Goal: Task Accomplishment & Management: Manage account settings

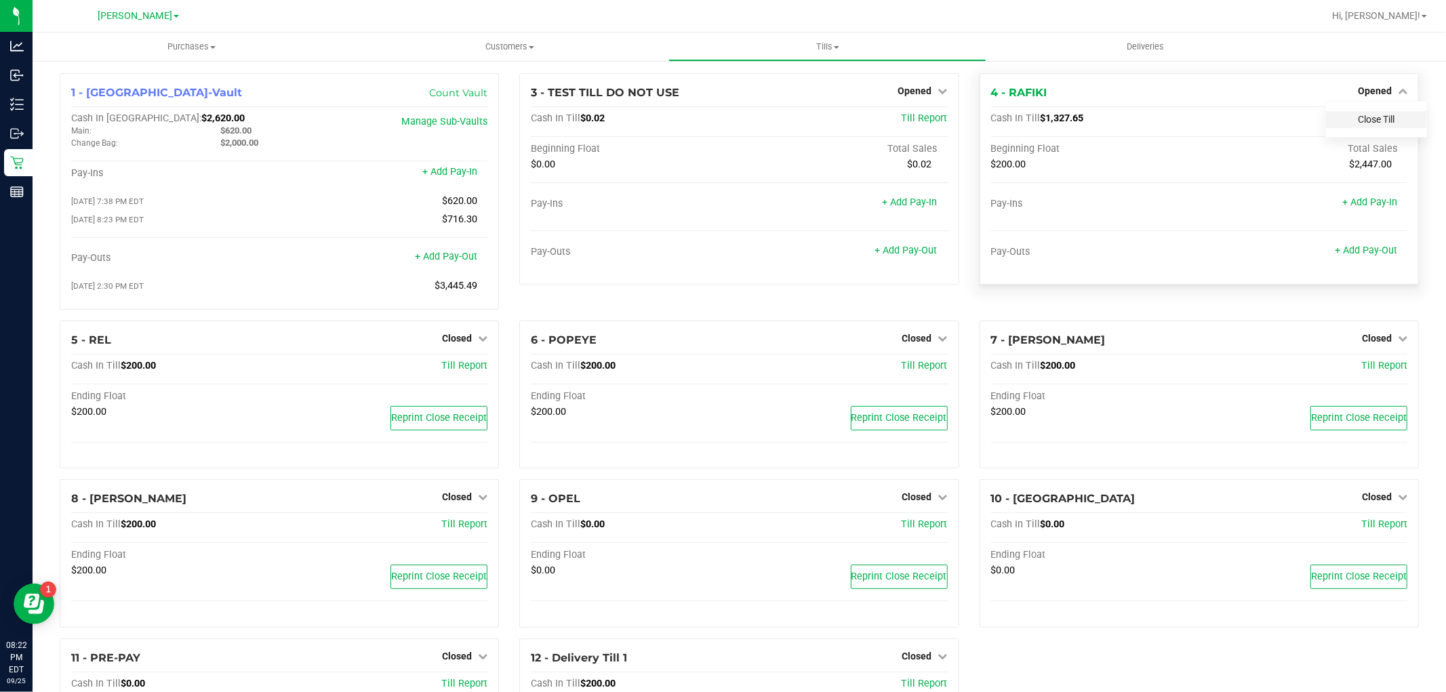
click at [1357, 119] on link "Close Till" at bounding box center [1375, 119] width 37 height 11
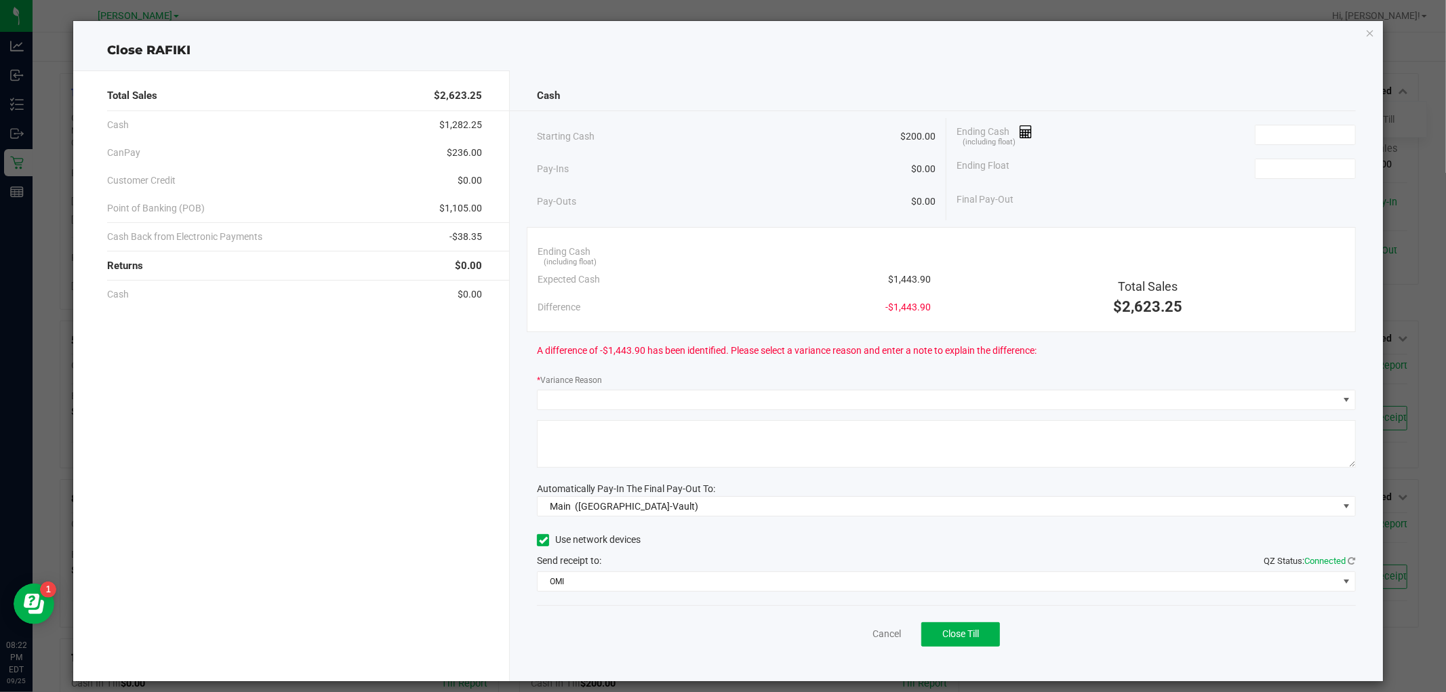
drag, startPoint x: 926, startPoint y: 277, endPoint x: 888, endPoint y: 283, distance: 37.9
click at [888, 283] on div "Ending Cash (including float) Expected Cash $1,443.90 Difference -$1,443.90" at bounding box center [733, 279] width 413 height 83
copy span "1,443.90"
click at [1278, 125] on span at bounding box center [1304, 135] width 101 height 20
click at [1276, 129] on input at bounding box center [1305, 134] width 100 height 19
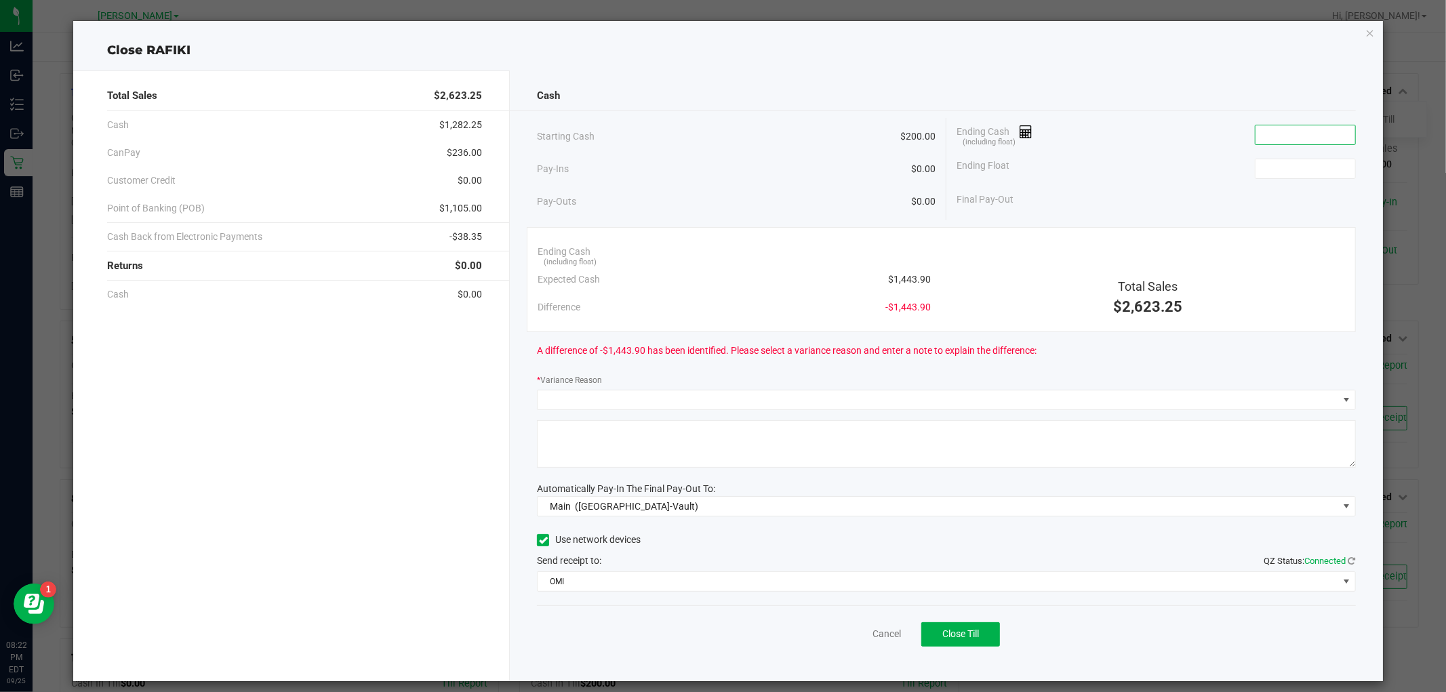
paste input "1443.9"
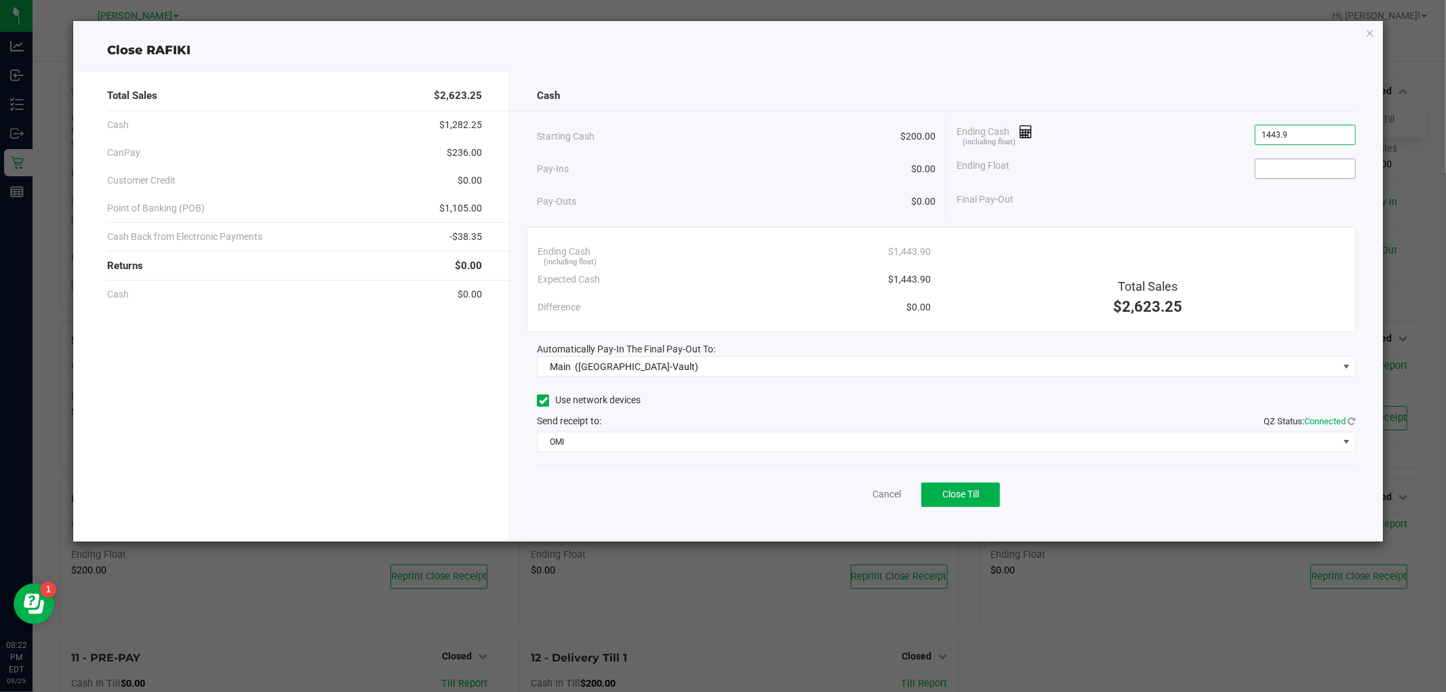
type input "$1,443.90"
click at [1296, 171] on input at bounding box center [1305, 168] width 100 height 19
type input "$200.00"
click at [1141, 137] on div "Ending Cash (including float) $1,443.90" at bounding box center [1155, 135] width 399 height 34
click at [959, 489] on span "Close Till" at bounding box center [960, 494] width 37 height 11
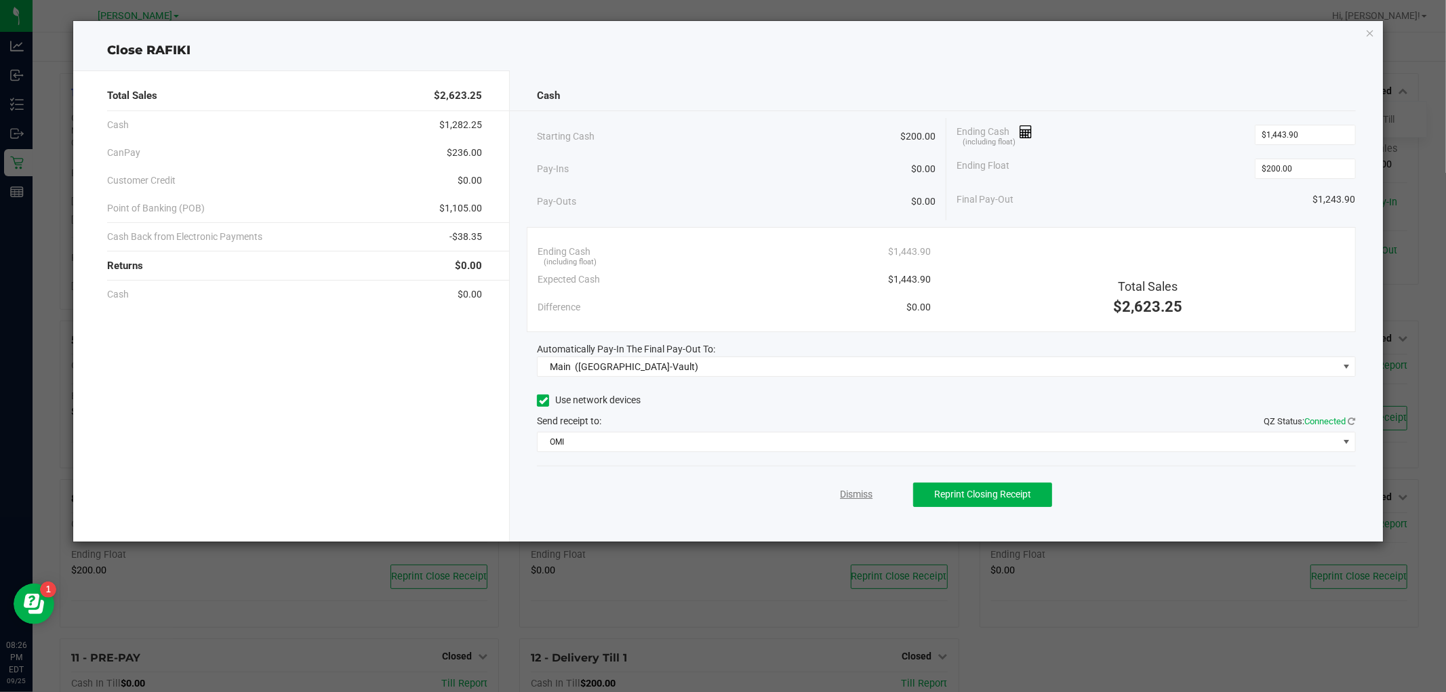
click at [851, 491] on link "Dismiss" at bounding box center [856, 494] width 33 height 14
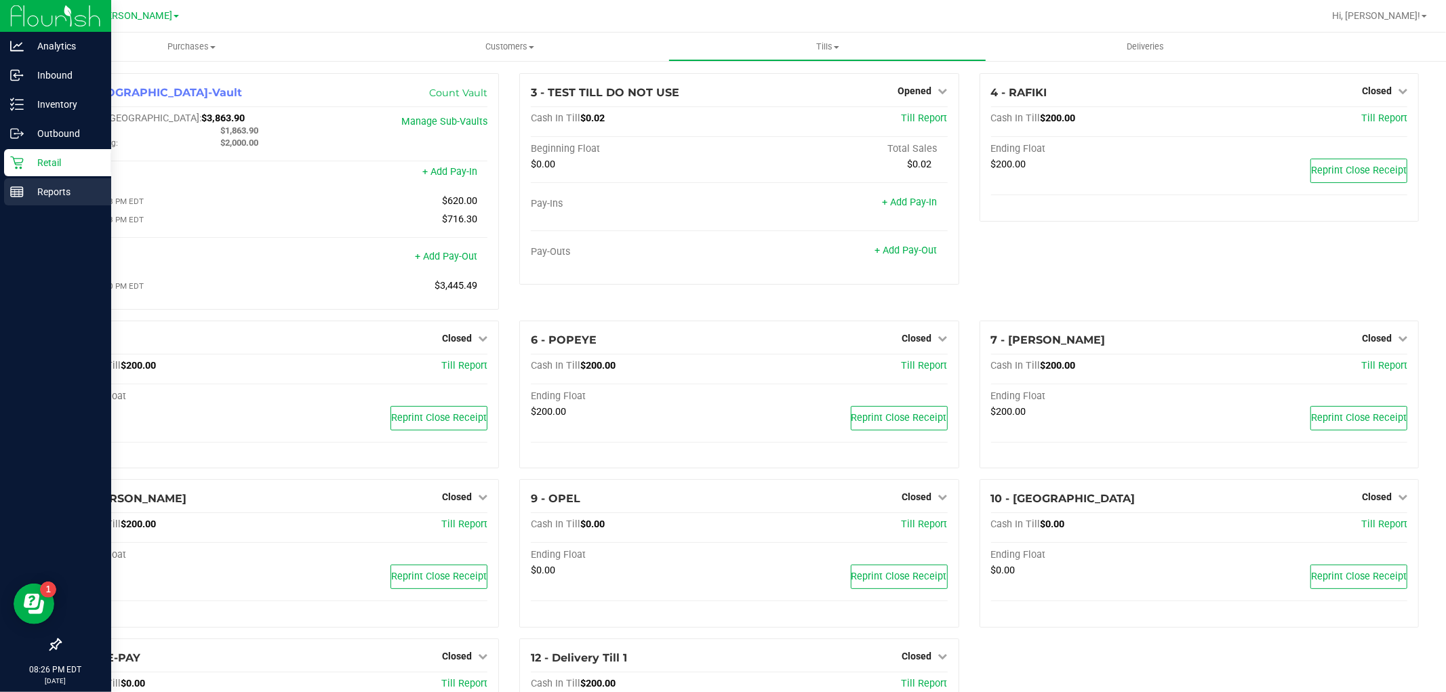
click at [42, 194] on p "Reports" at bounding box center [64, 192] width 81 height 16
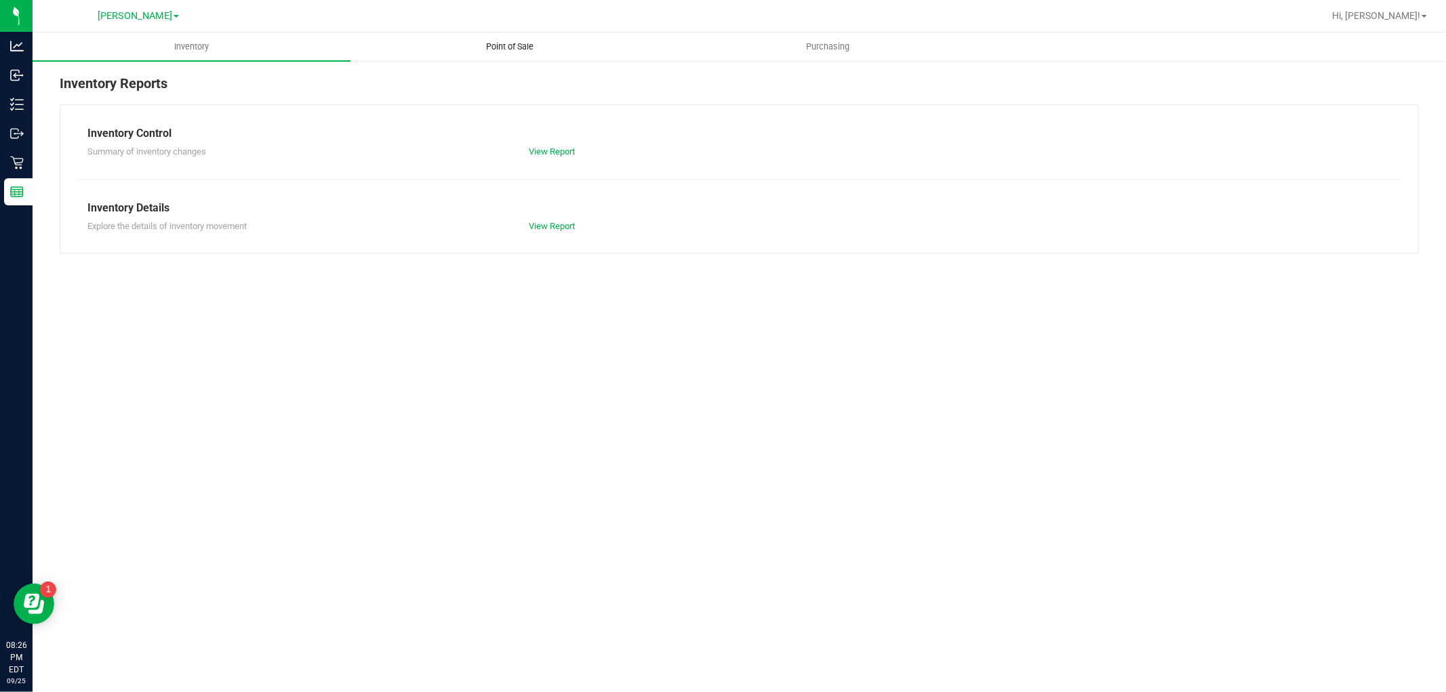
click at [504, 44] on span "Point of Sale" at bounding box center [510, 47] width 84 height 12
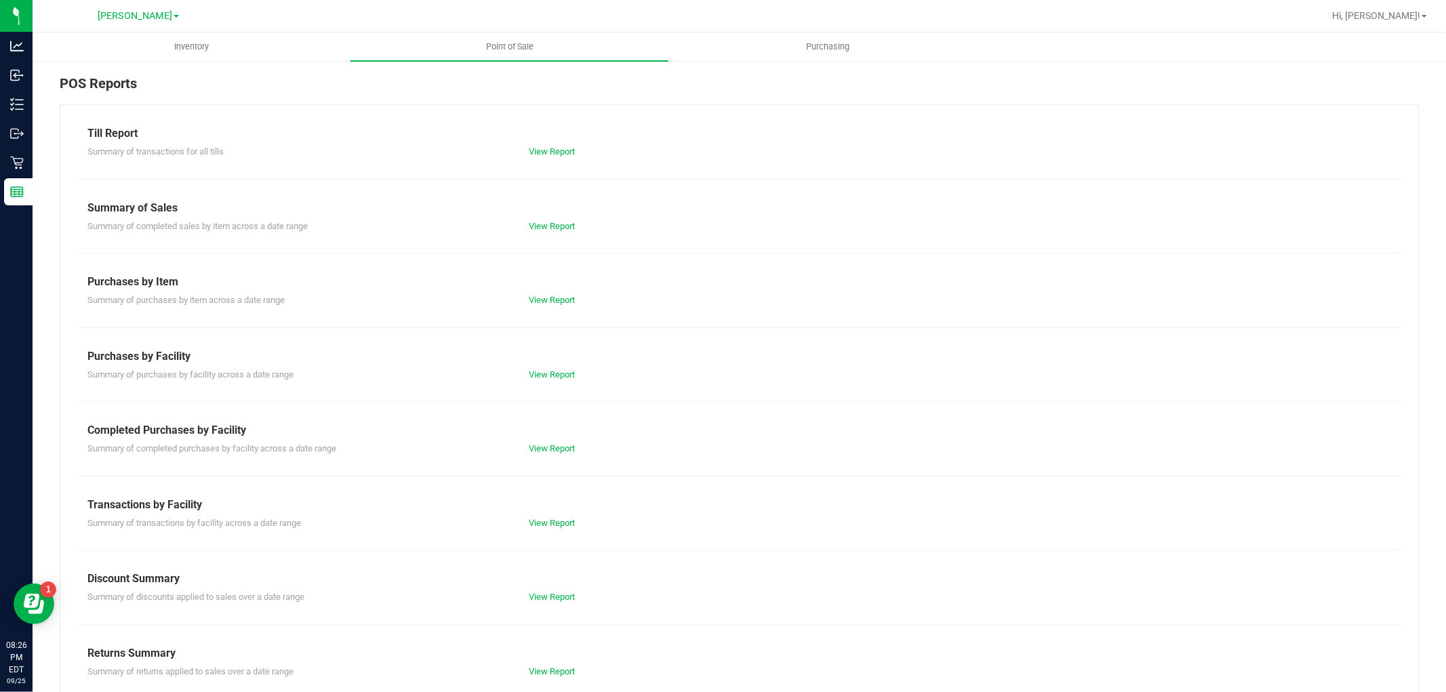
click at [550, 516] on div "View Report" at bounding box center [628, 523] width 220 height 14
click at [548, 526] on link "View Report" at bounding box center [552, 523] width 46 height 10
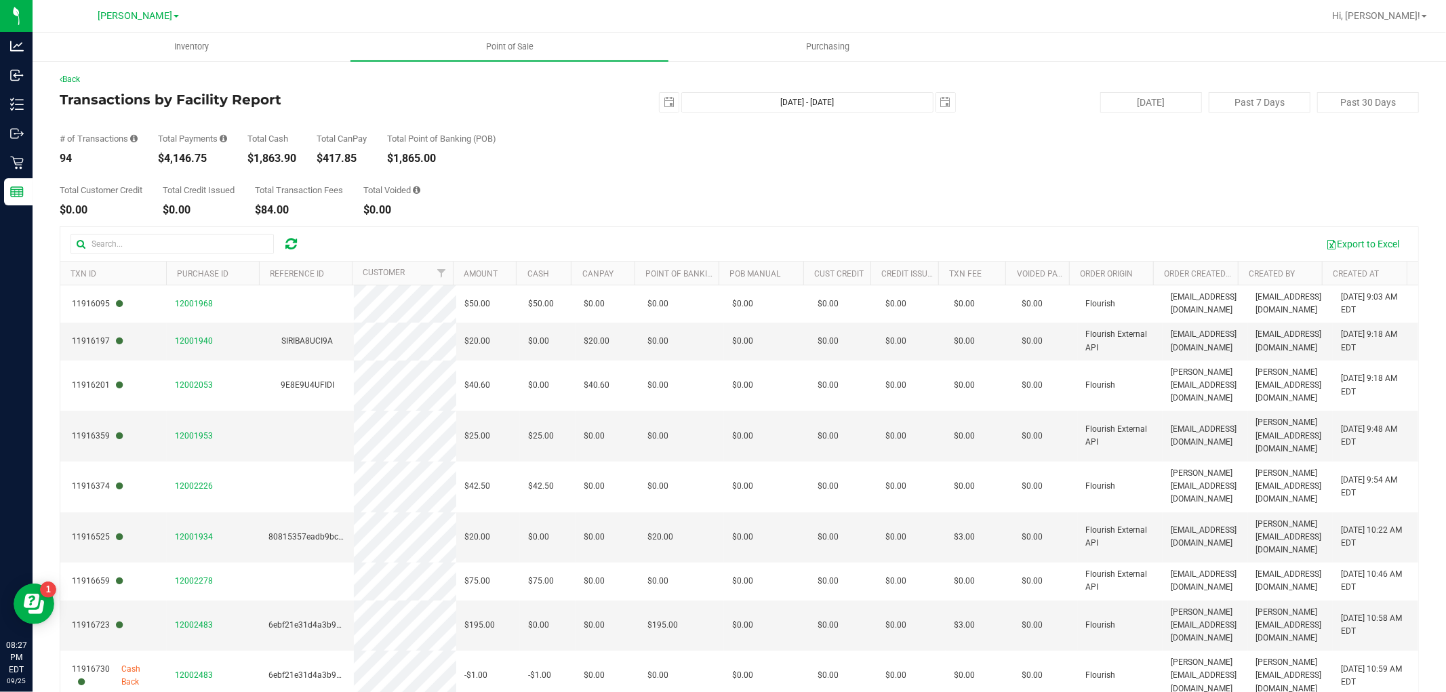
drag, startPoint x: 314, startPoint y: 107, endPoint x: 331, endPoint y: 103, distance: 17.4
click at [314, 107] on div "Transactions by Facility Report [DATE] [DATE] - [DATE] [DATE] [DATE] Past 7 Day…" at bounding box center [739, 102] width 1359 height 20
click at [659, 100] on span "select" at bounding box center [668, 102] width 19 height 19
click at [674, 230] on link "22" at bounding box center [684, 240] width 20 height 21
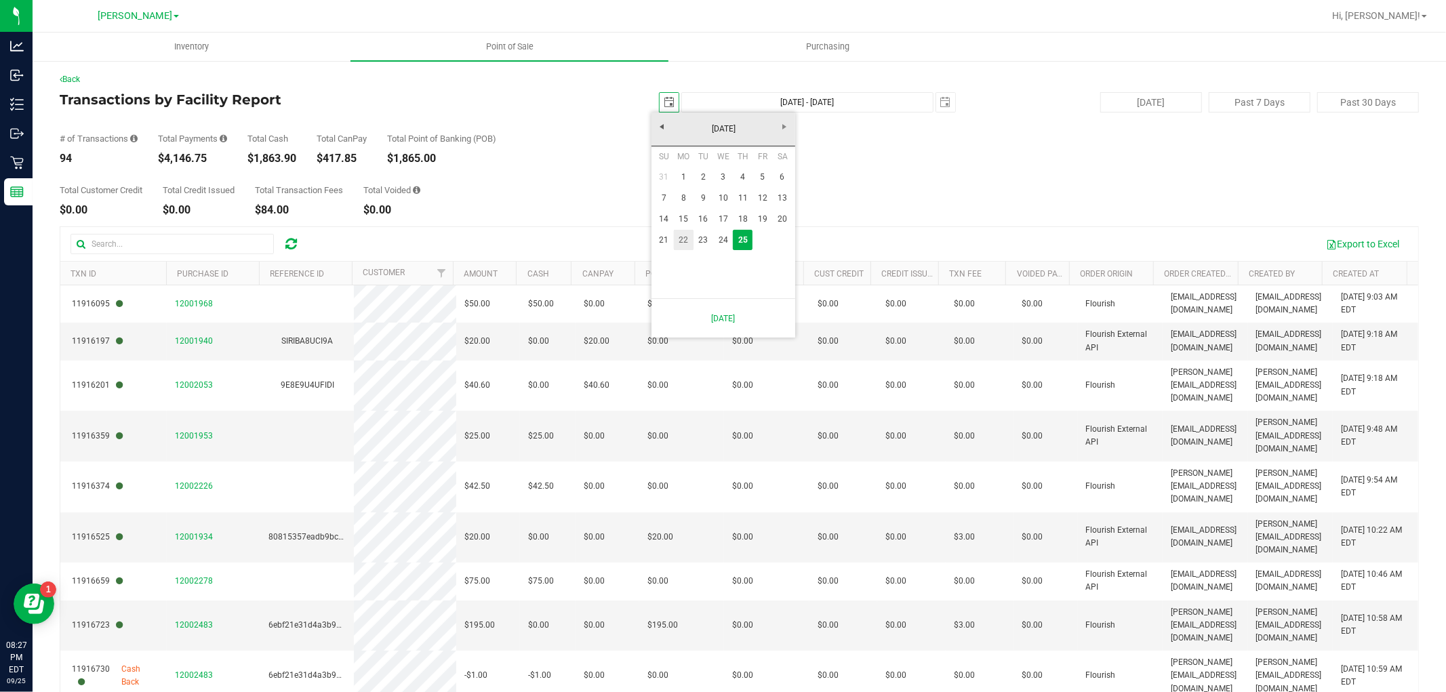
type input "[DATE]"
type input "[DATE] - [DATE]"
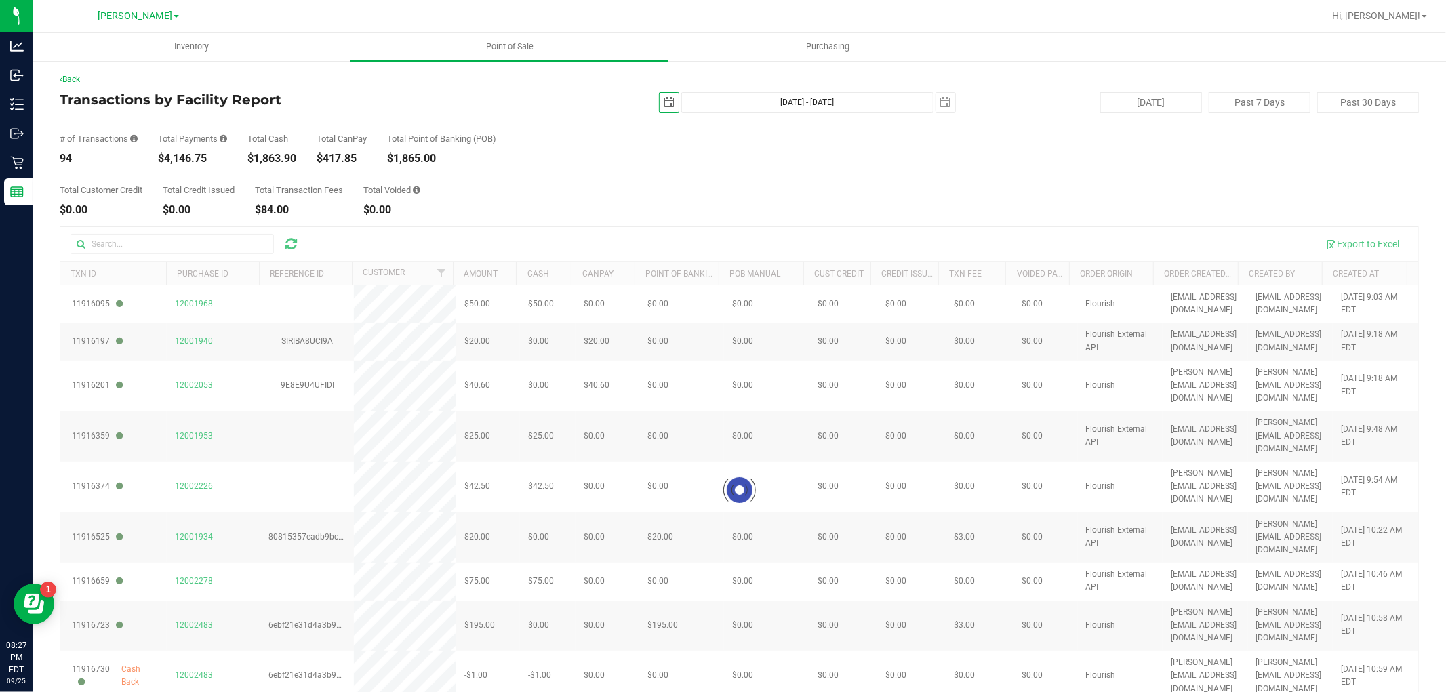
click at [666, 235] on div at bounding box center [738, 490] width 1357 height 527
click at [663, 106] on span "select" at bounding box center [668, 102] width 11 height 11
click at [659, 234] on link "21" at bounding box center [664, 240] width 20 height 21
type input "[DATE]"
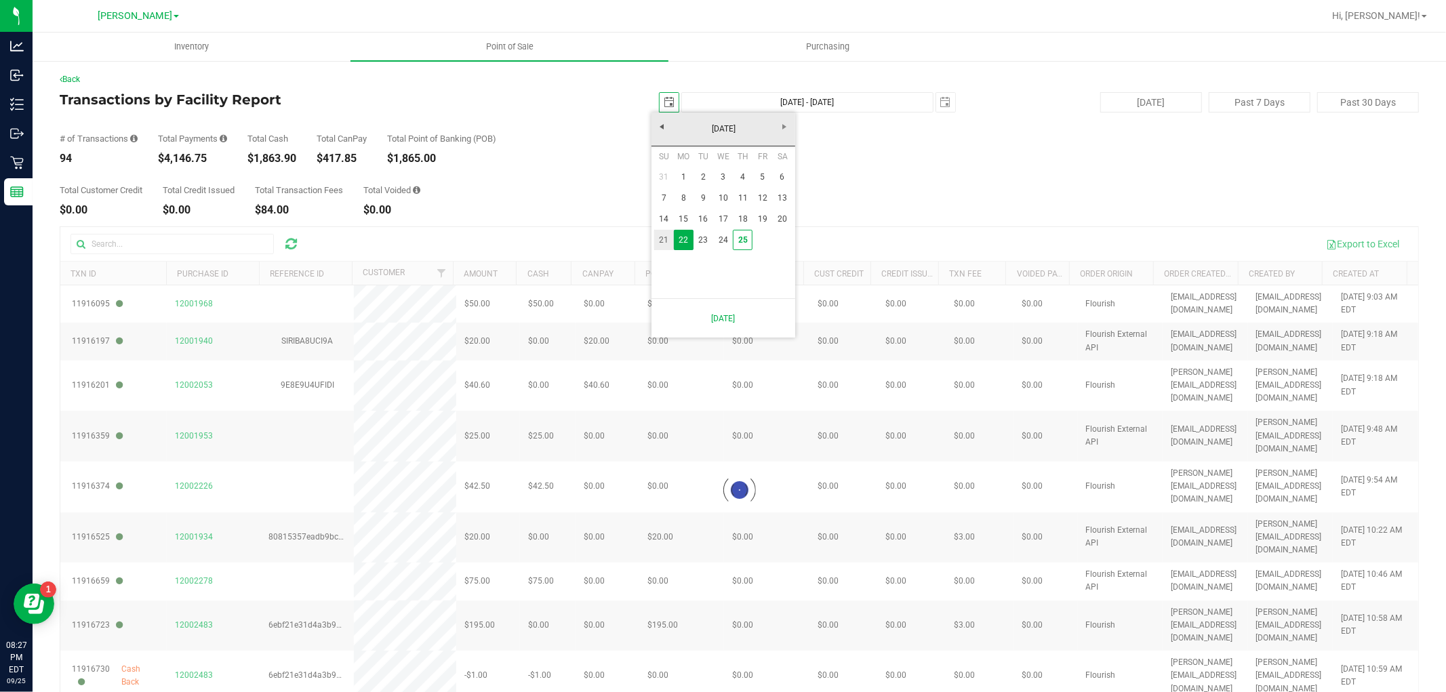
type input "[DATE] - [DATE]"
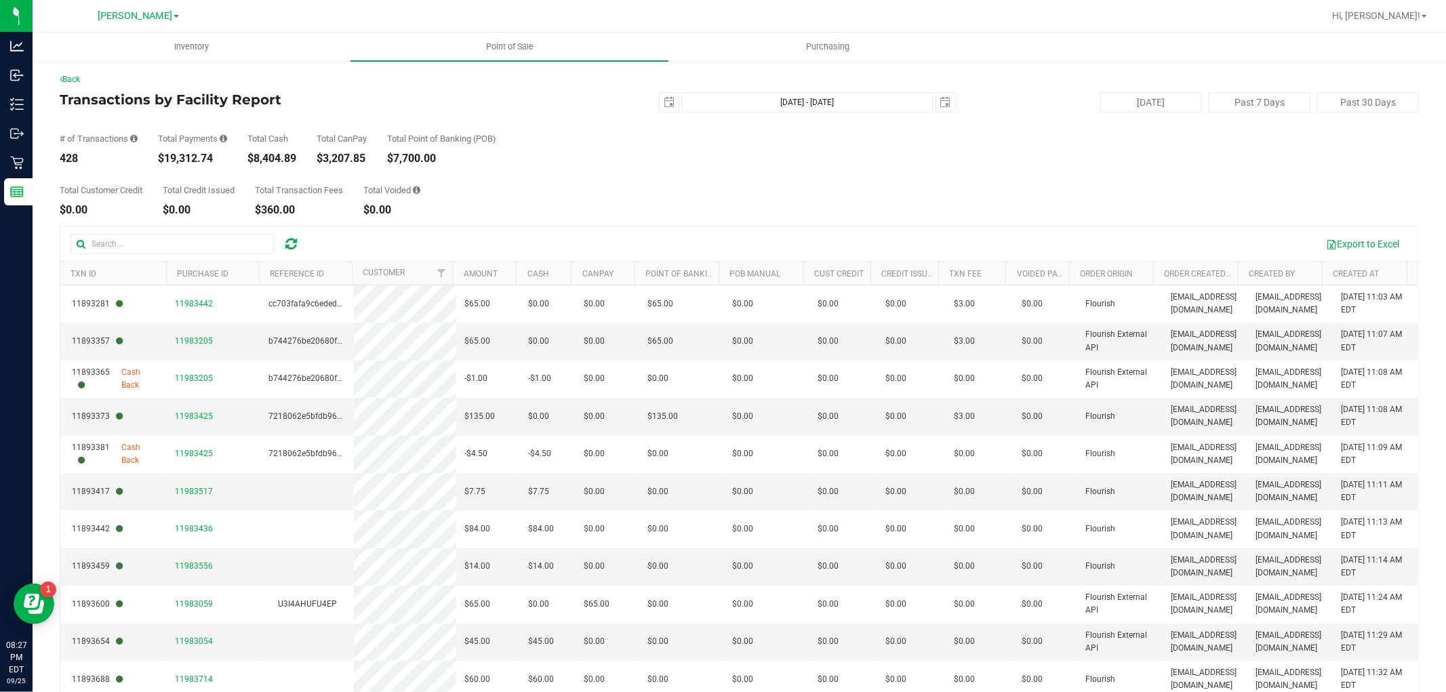
drag, startPoint x: 515, startPoint y: 86, endPoint x: 673, endPoint y: 102, distance: 158.7
click at [515, 86] on div "Back Transactions by Facility Report [DATE] [DATE] - [DATE] [DATE] [DATE] Past …" at bounding box center [739, 413] width 1359 height 681
click at [663, 102] on span "select" at bounding box center [668, 102] width 11 height 11
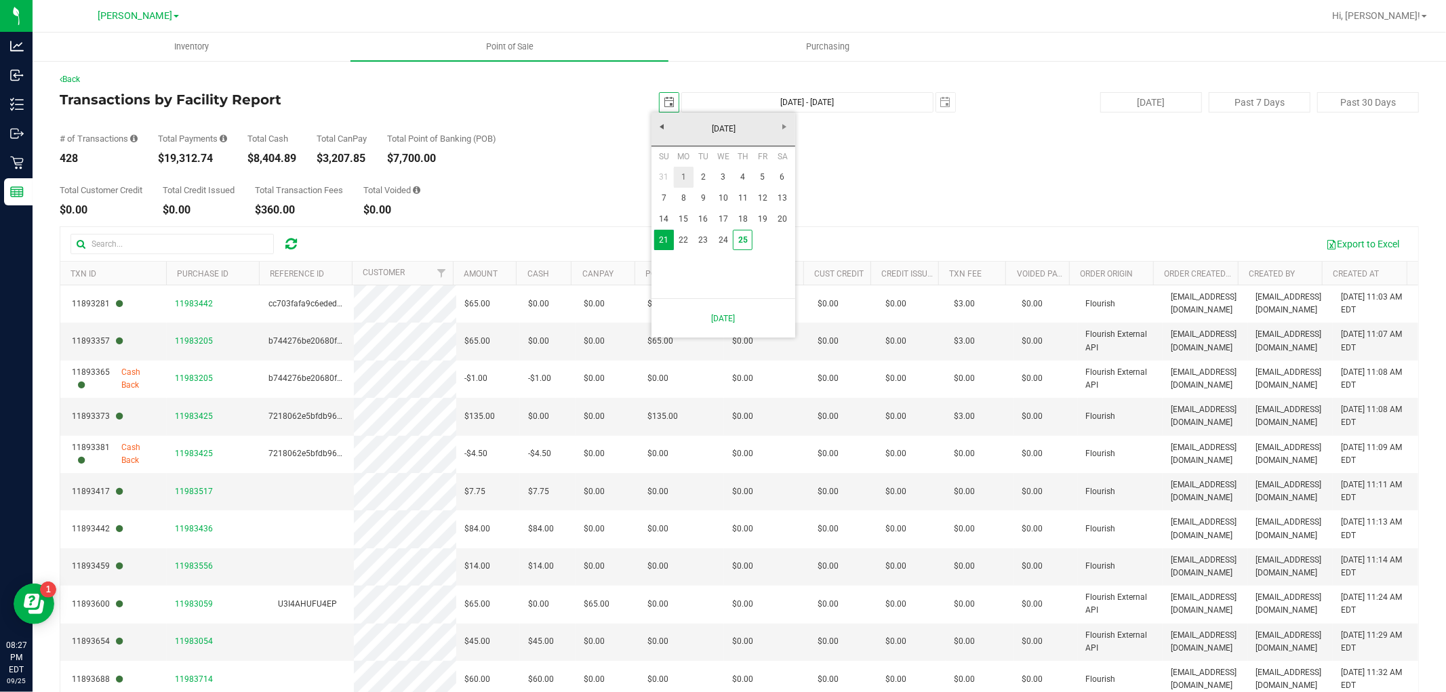
click at [687, 174] on link "1" at bounding box center [684, 177] width 20 height 21
type input "[DATE]"
type input "[DATE] - [DATE]"
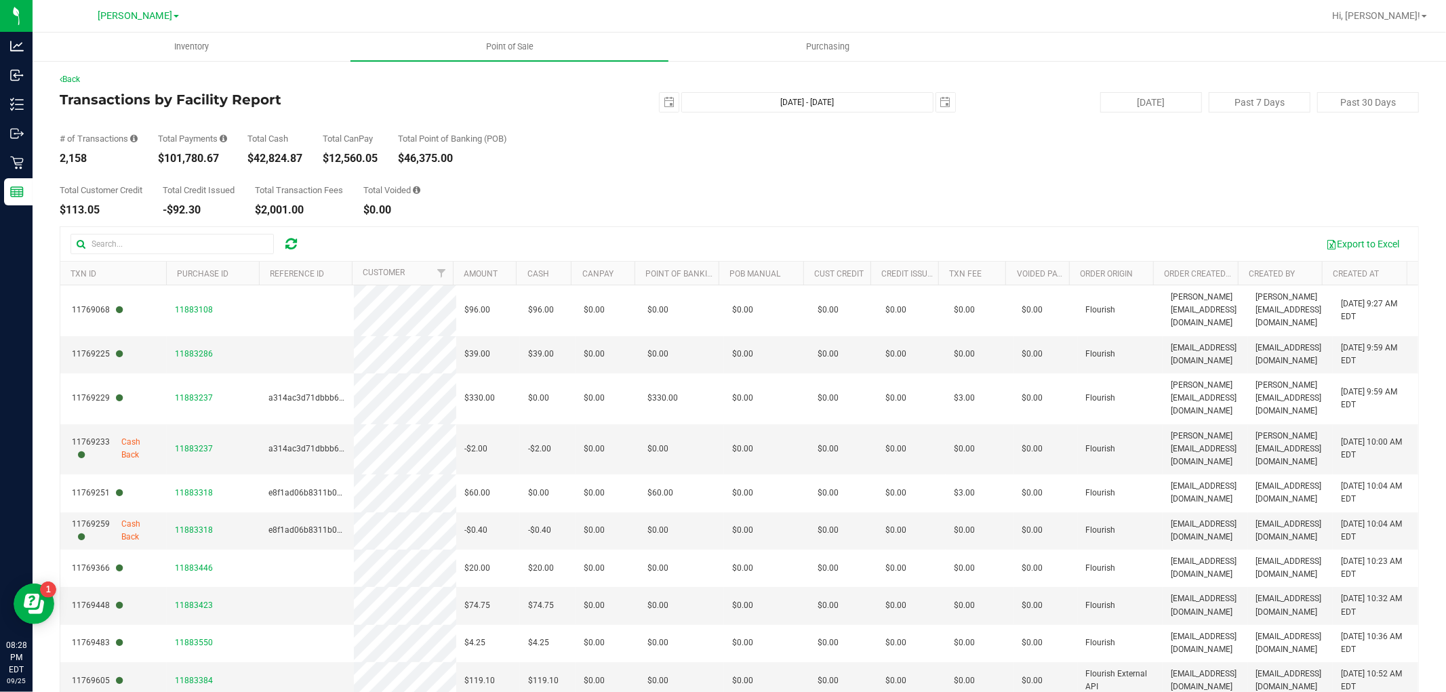
click at [523, 68] on div "Back Transactions by Facility Report [DATE] [DATE] - [DATE] [DATE] [DATE] Past …" at bounding box center [739, 414] width 1413 height 708
click at [79, 75] on link "Back" at bounding box center [70, 79] width 20 height 9
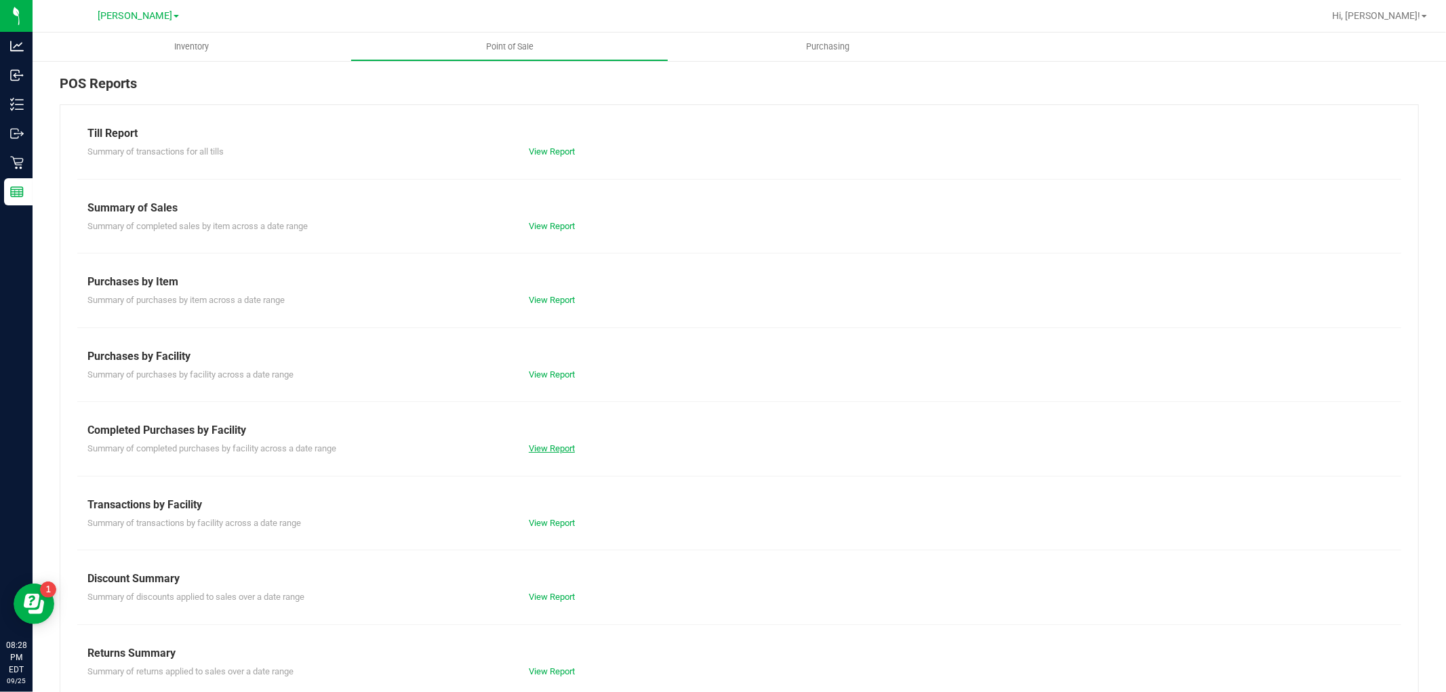
click at [539, 444] on link "View Report" at bounding box center [552, 448] width 46 height 10
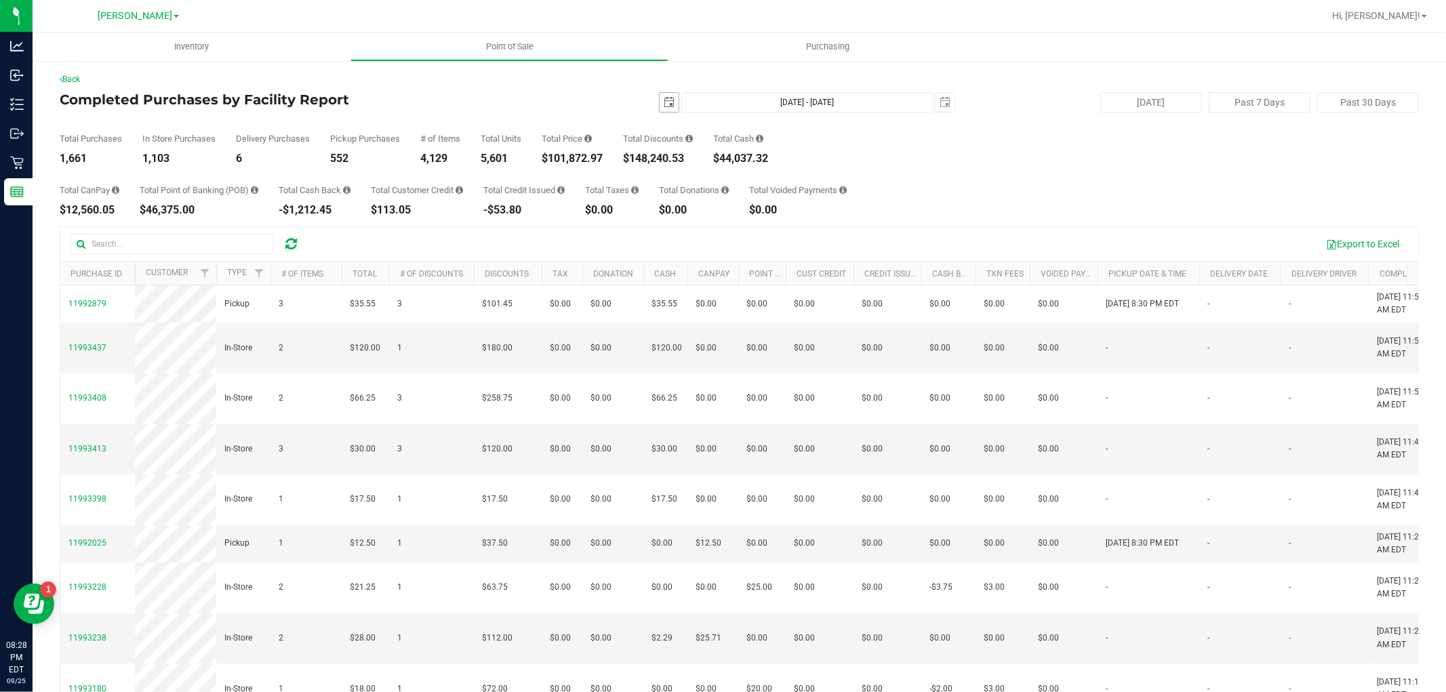
click at [667, 92] on span "[DATE]" at bounding box center [669, 102] width 20 height 20
click at [659, 110] on span "select" at bounding box center [668, 102] width 19 height 19
click at [745, 239] on link "25" at bounding box center [743, 240] width 20 height 21
type input "[DATE]"
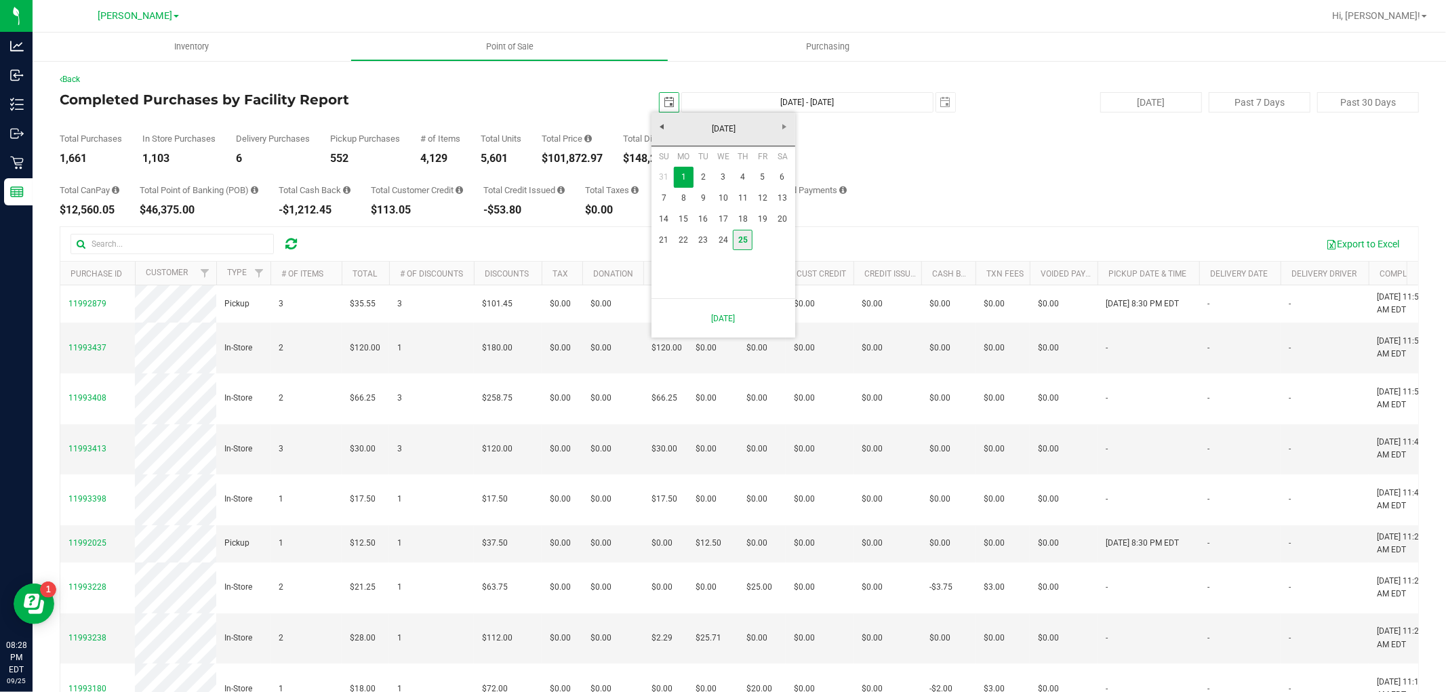
type input "[DATE] - [DATE]"
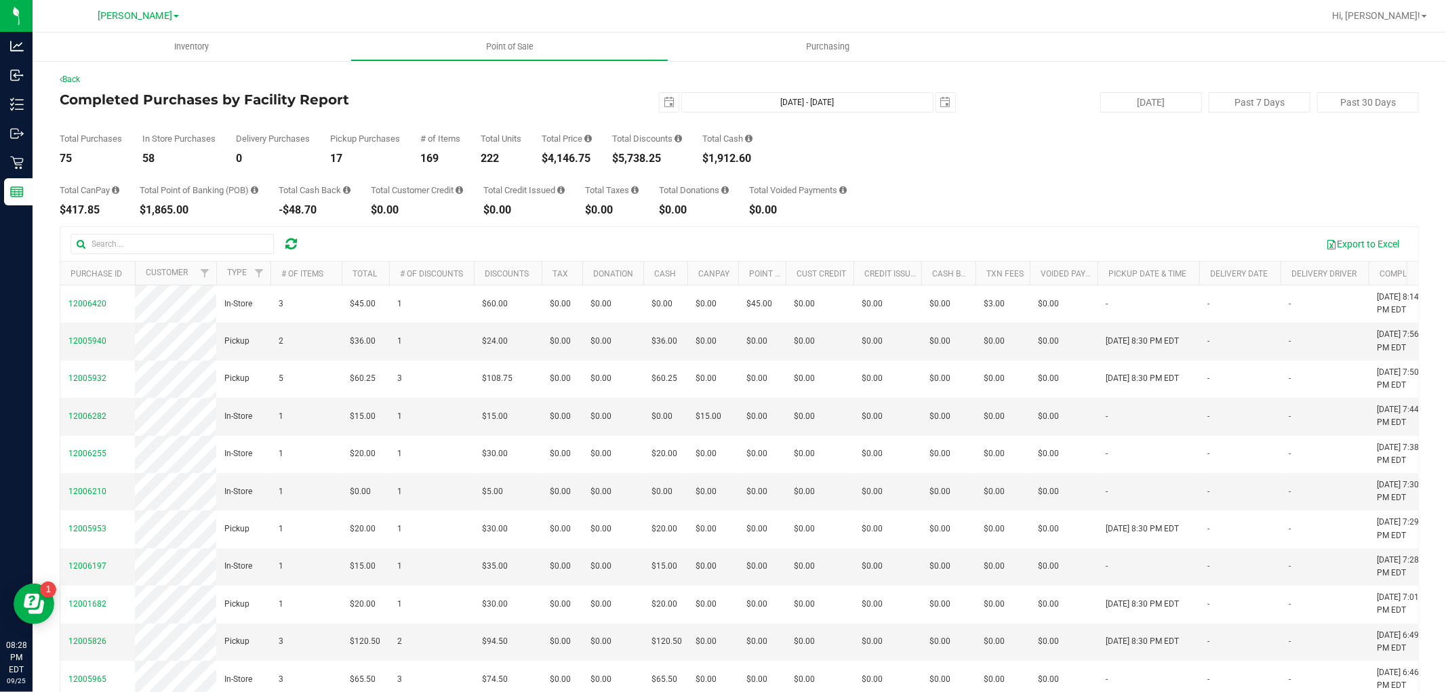
click at [989, 99] on div "[DATE] Past 7 Days Past 30 Days" at bounding box center [1197, 102] width 463 height 20
click at [1025, 85] on div "Back Completed Purchases by Facility Report [DATE] [DATE] - [DATE] [DATE] [DATE…" at bounding box center [739, 413] width 1359 height 681
click at [69, 77] on link "Back" at bounding box center [70, 79] width 20 height 9
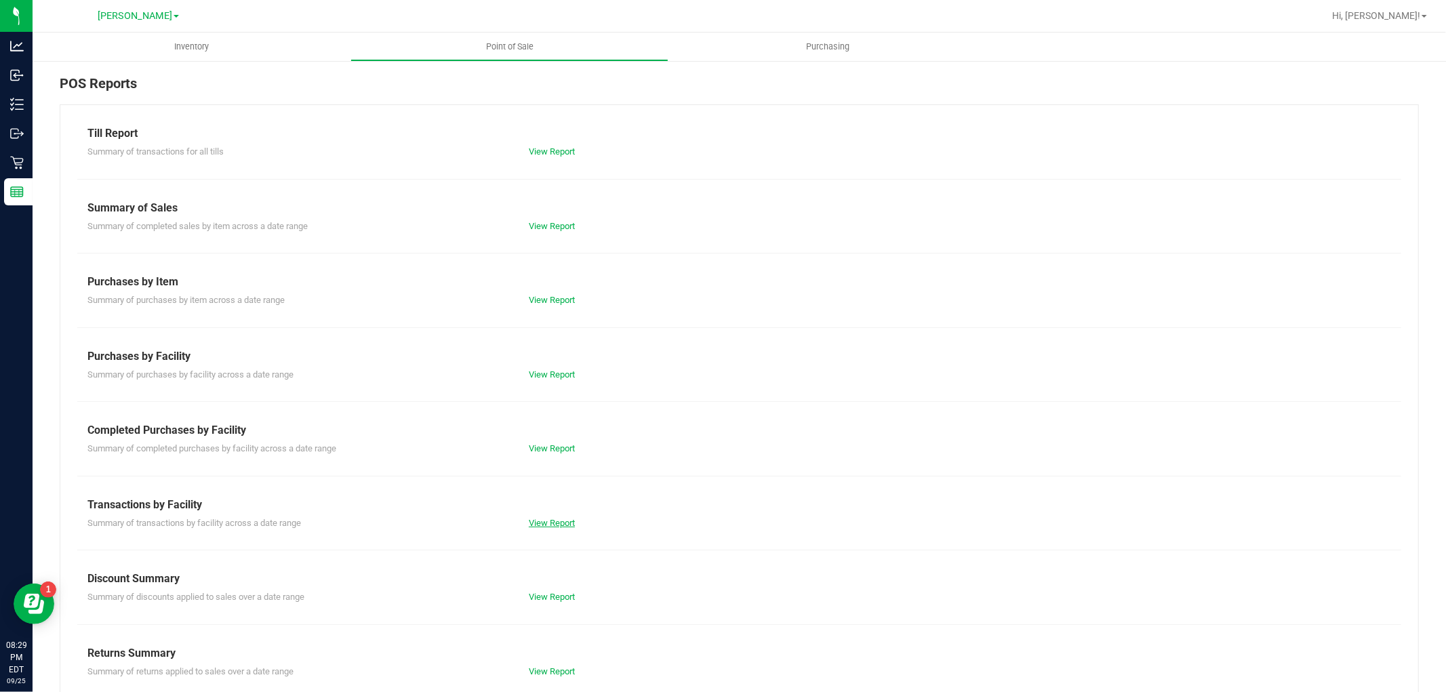
click at [544, 525] on link "View Report" at bounding box center [552, 523] width 46 height 10
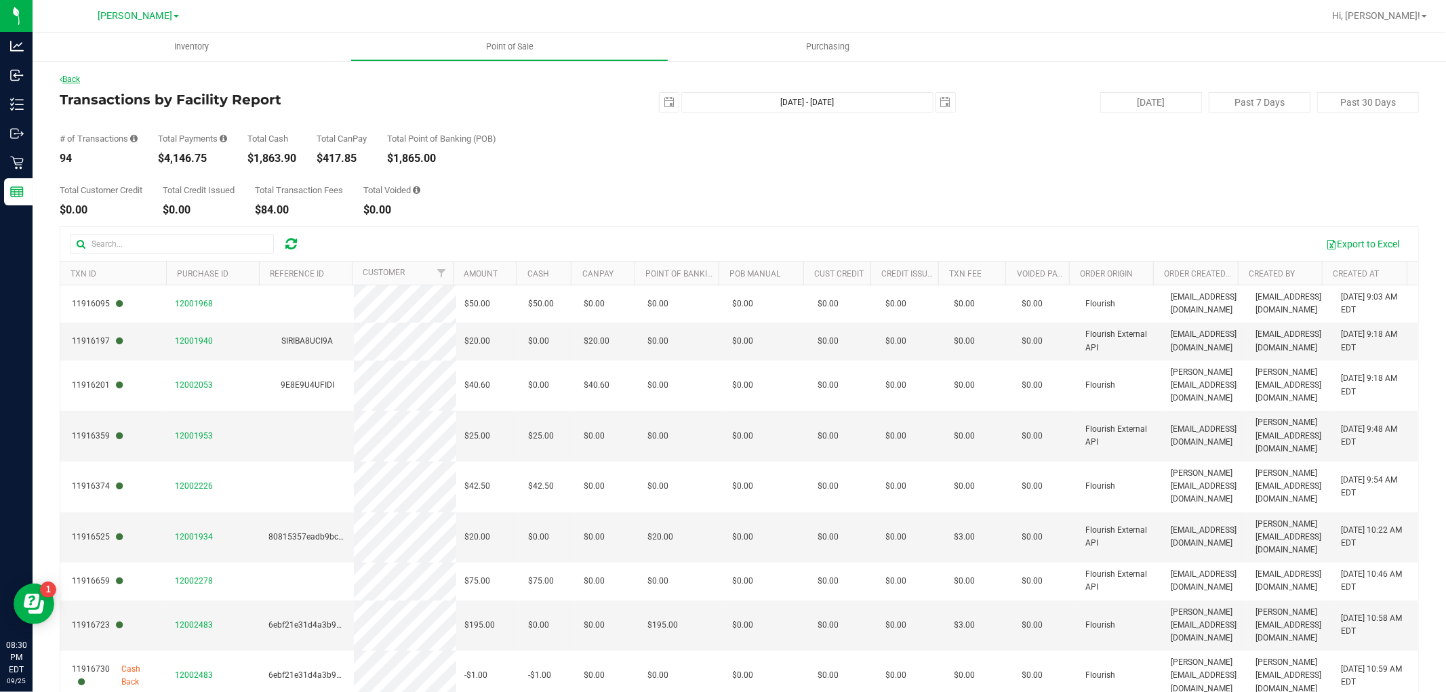
click at [79, 77] on link "Back" at bounding box center [70, 79] width 20 height 9
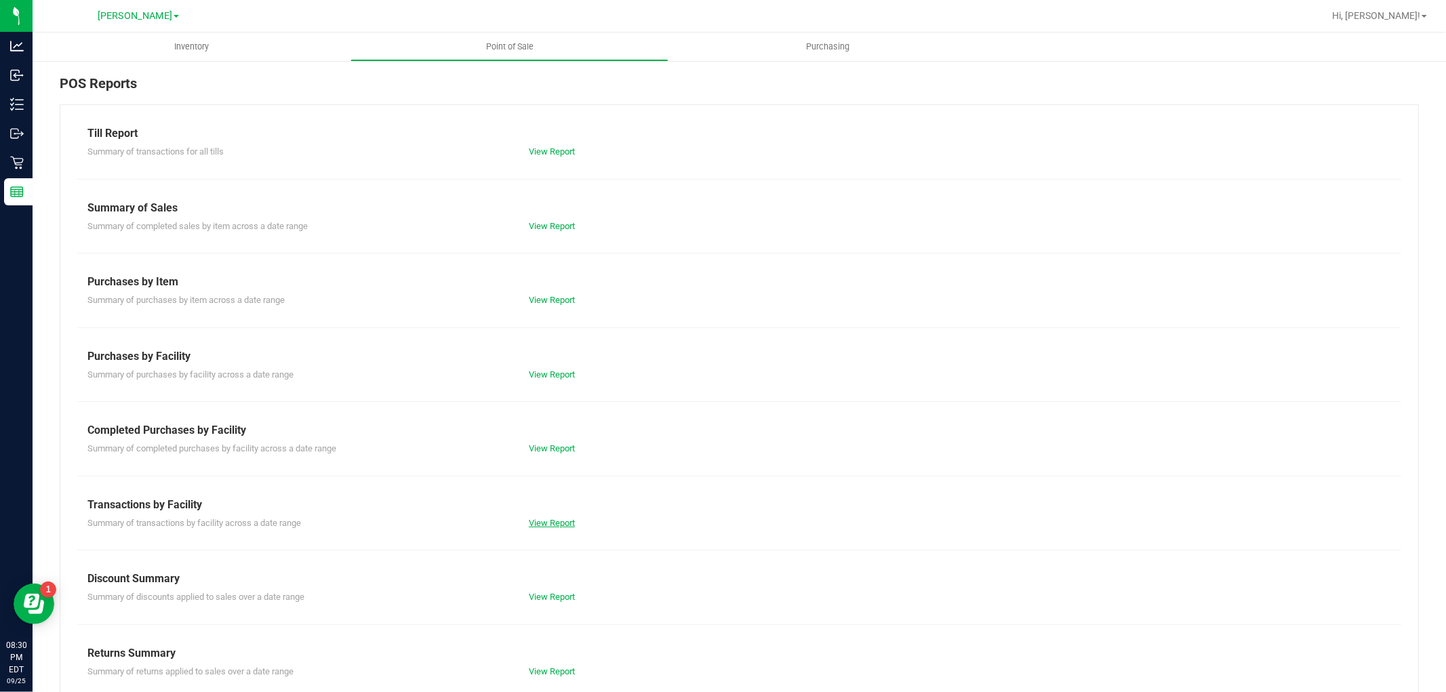
click at [558, 525] on link "View Report" at bounding box center [552, 523] width 46 height 10
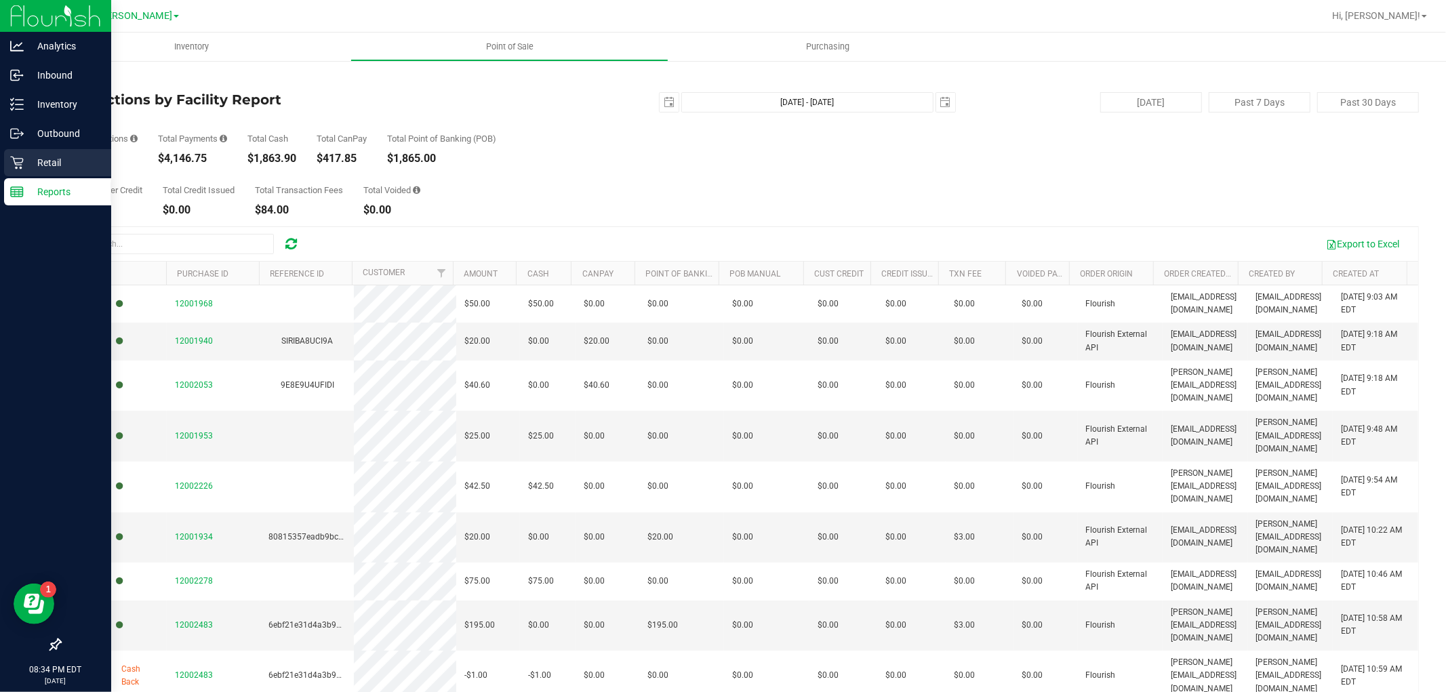
click at [34, 165] on p "Retail" at bounding box center [64, 163] width 81 height 16
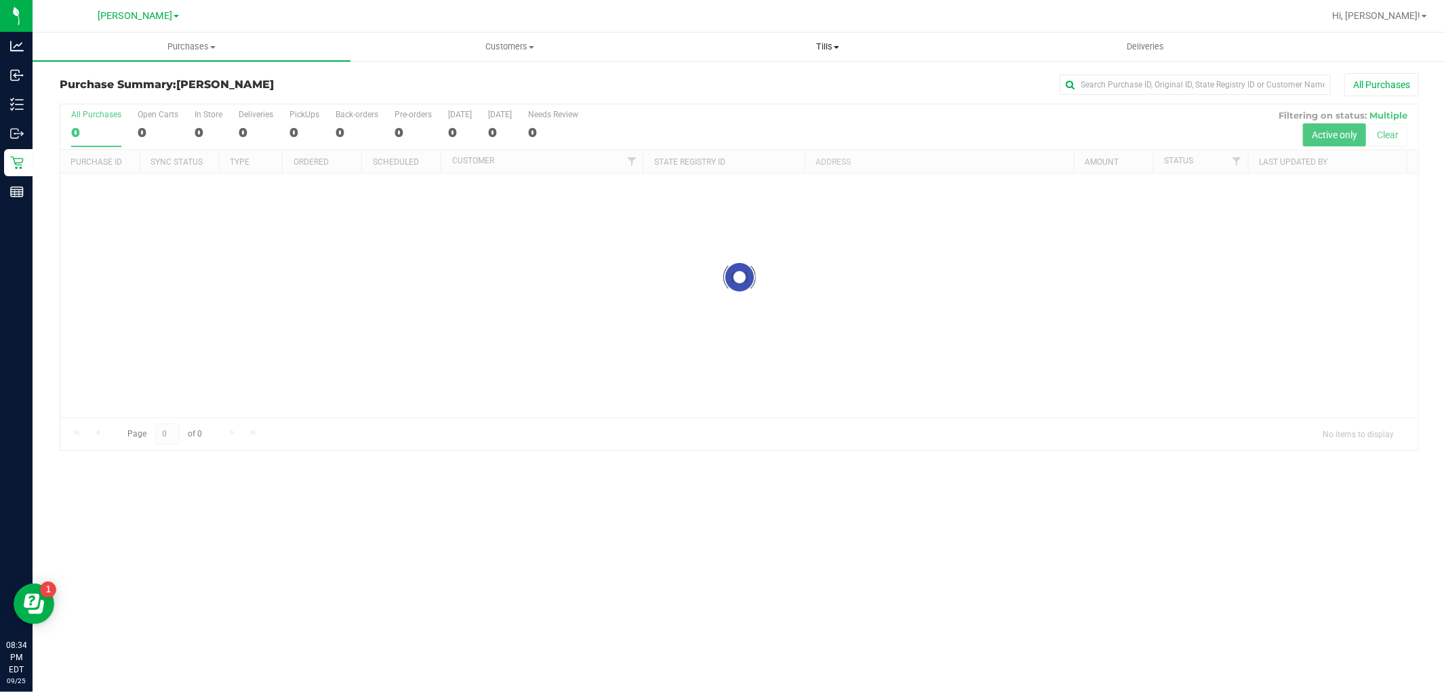
click at [838, 41] on span "Tills" at bounding box center [827, 47] width 316 height 12
click at [719, 88] on li "Manage tills" at bounding box center [827, 82] width 318 height 16
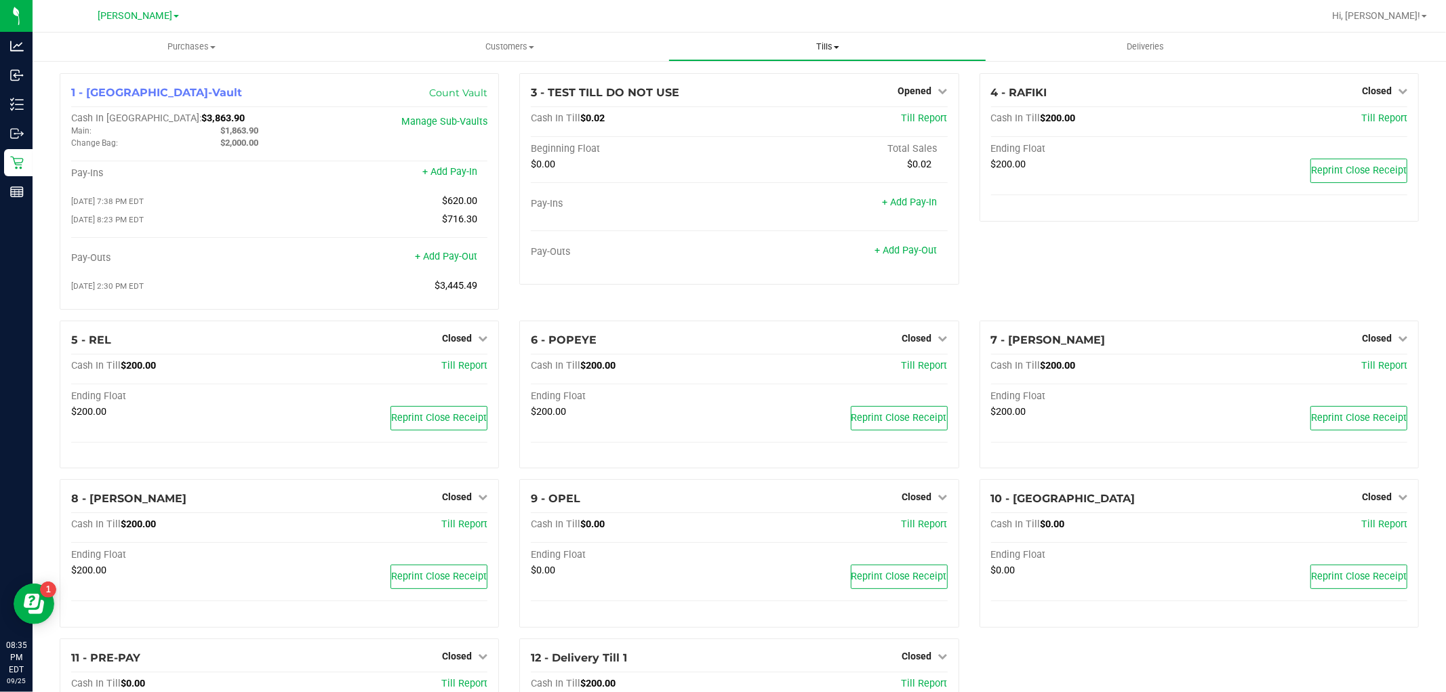
click at [811, 42] on span "Tills" at bounding box center [827, 47] width 316 height 12
click at [764, 100] on span "Reconcile e-payments" at bounding box center [735, 98] width 135 height 12
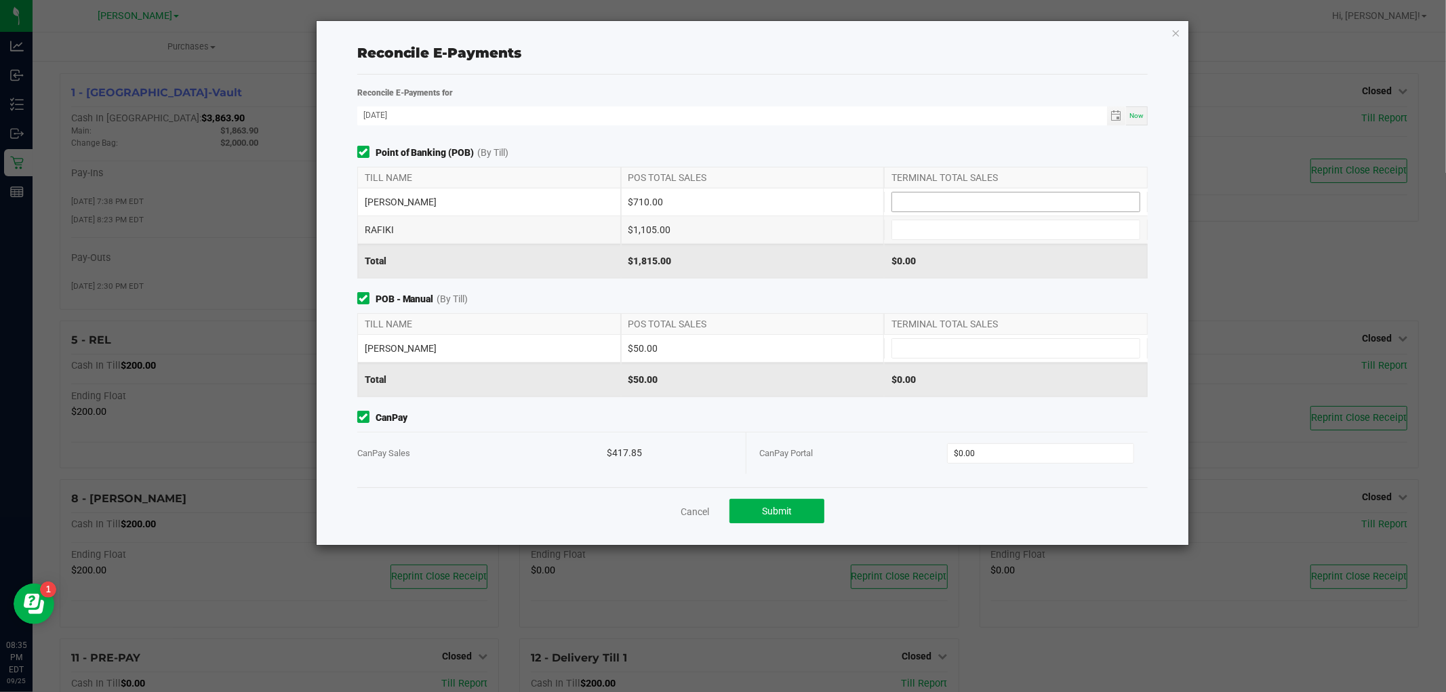
click at [963, 206] on input at bounding box center [1015, 201] width 247 height 19
type input "$710.00"
type input "$1,105.00"
click at [931, 342] on input at bounding box center [1015, 348] width 247 height 19
type input "$50.00"
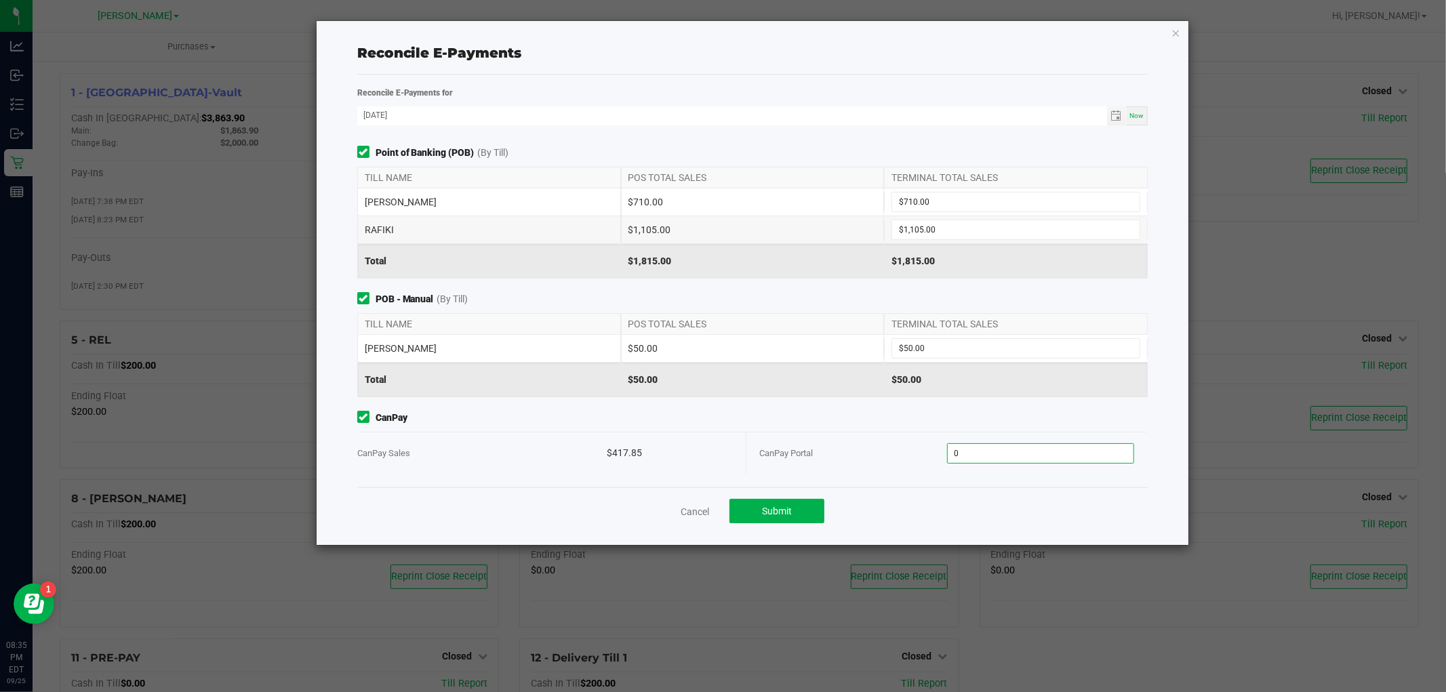
click at [1006, 457] on input "0" at bounding box center [1040, 453] width 186 height 19
type input "$417.85"
click at [800, 531] on div "Cancel Submit" at bounding box center [752, 510] width 791 height 47
click at [804, 522] on button "Submit" at bounding box center [776, 511] width 95 height 24
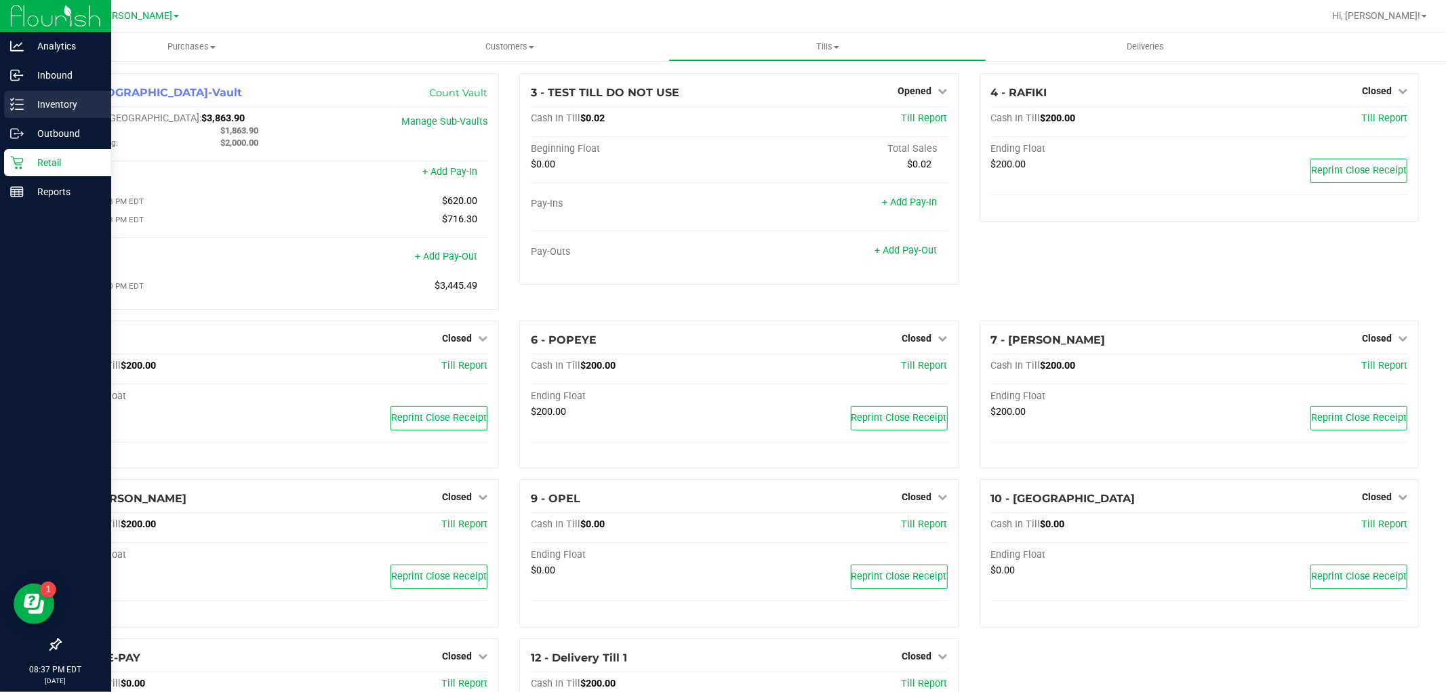
click at [28, 102] on p "Inventory" at bounding box center [64, 104] width 81 height 16
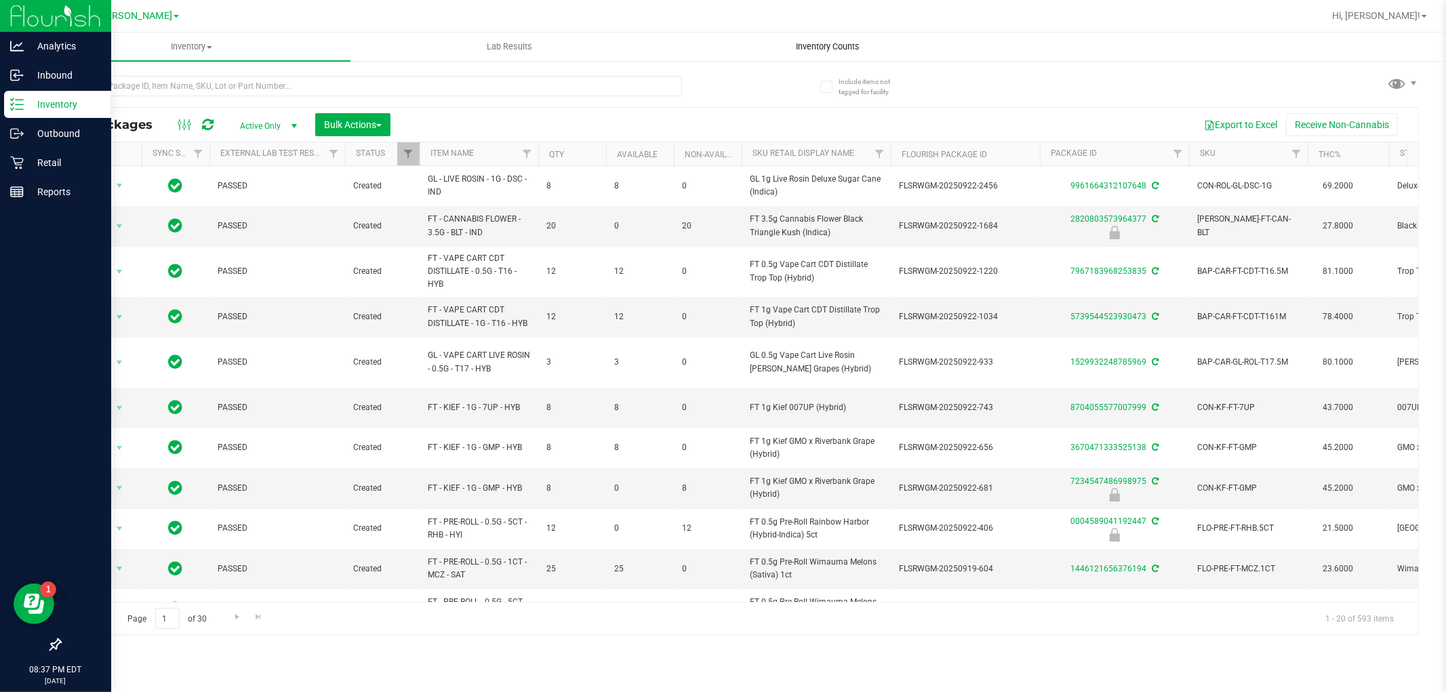
click at [828, 39] on uib-tab-heading "Inventory Counts" at bounding box center [827, 46] width 316 height 27
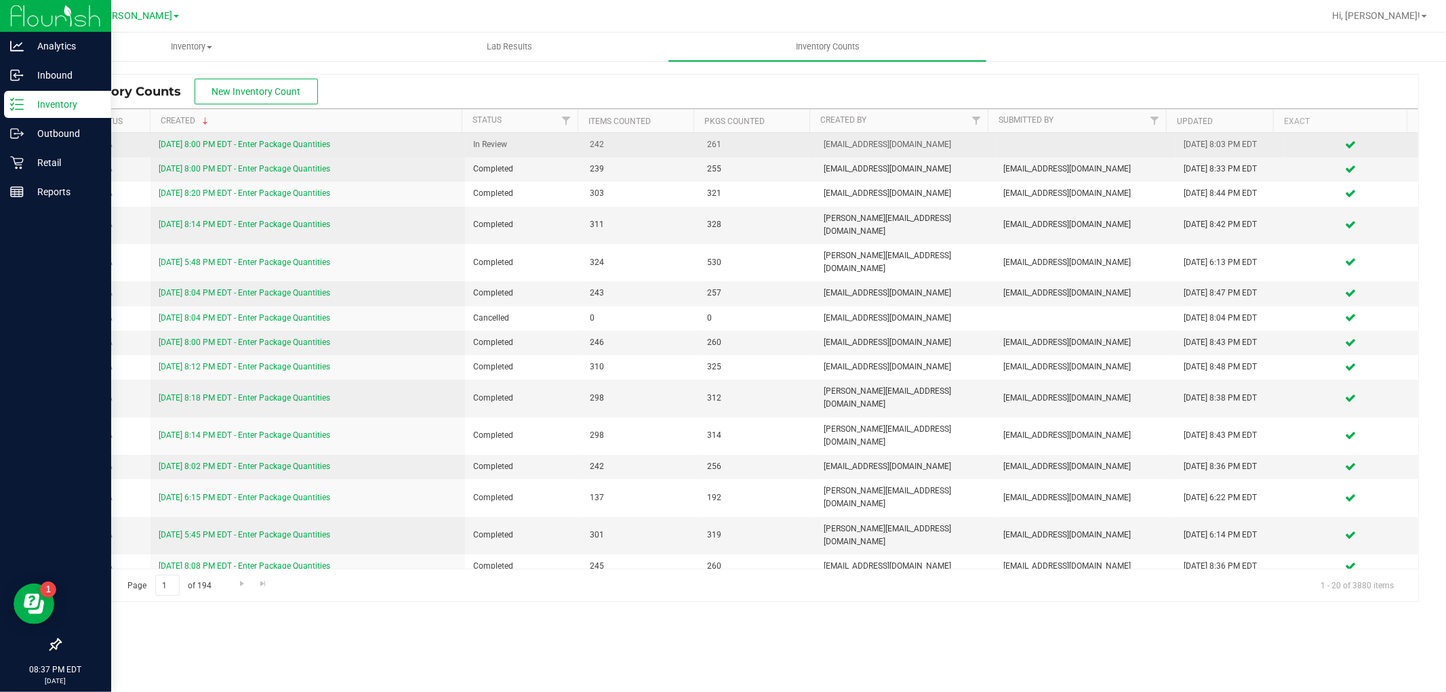
click at [246, 144] on link "[DATE] 8:00 PM EDT - Enter Package Quantities" at bounding box center [244, 144] width 171 height 9
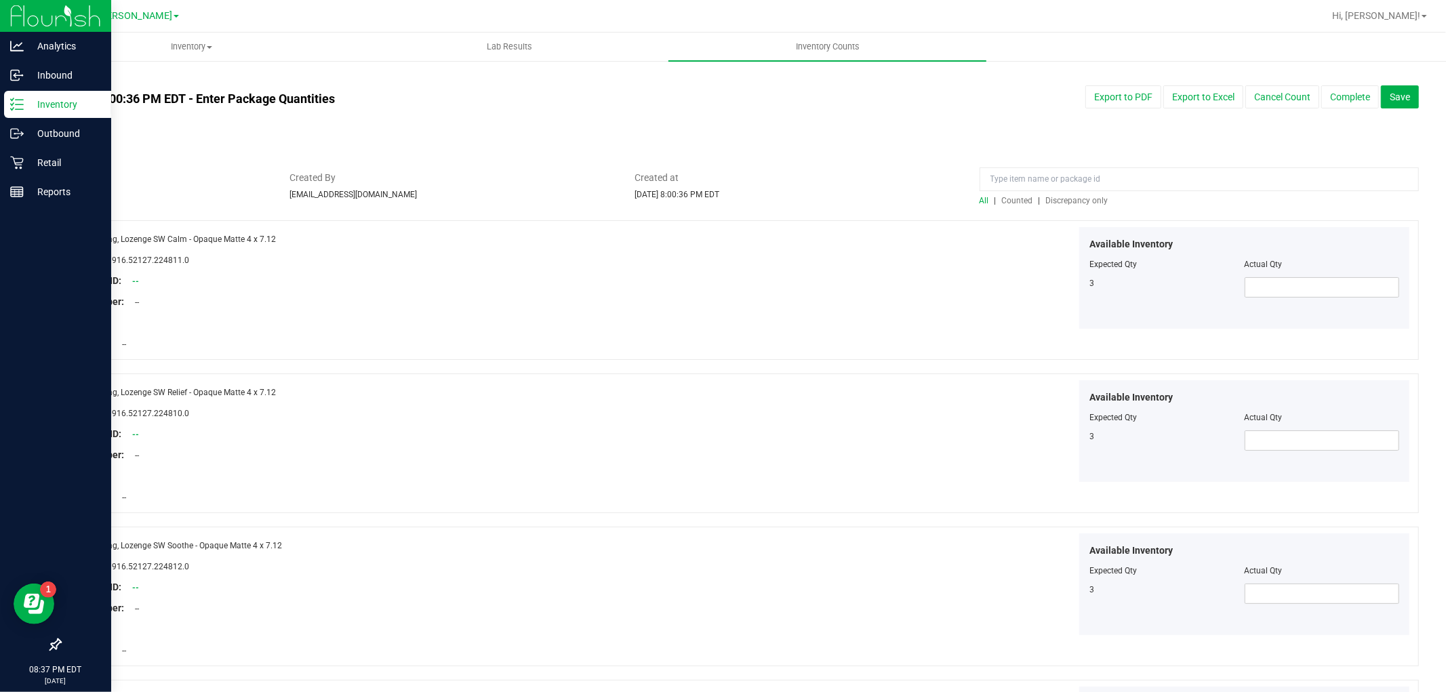
click at [1084, 199] on span "Discrepancy only" at bounding box center [1077, 200] width 62 height 9
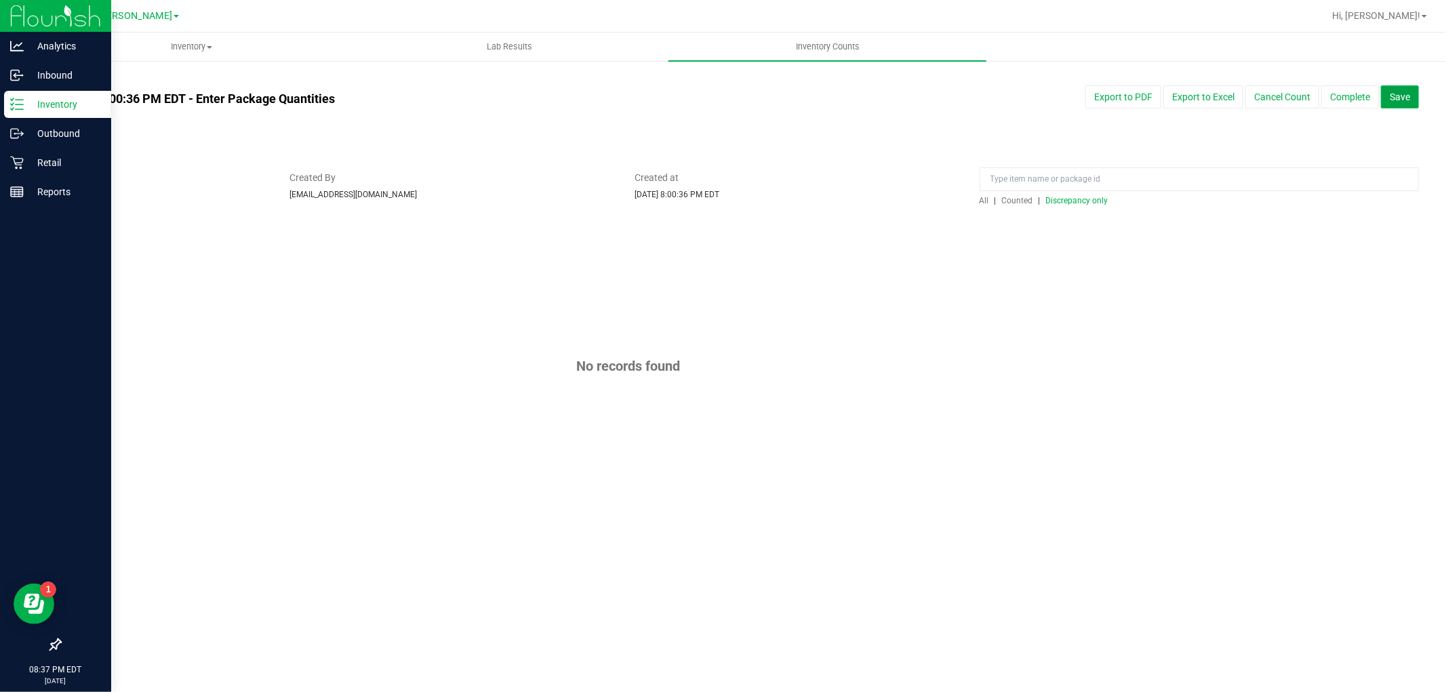
click at [1397, 96] on span "Save" at bounding box center [1399, 96] width 20 height 11
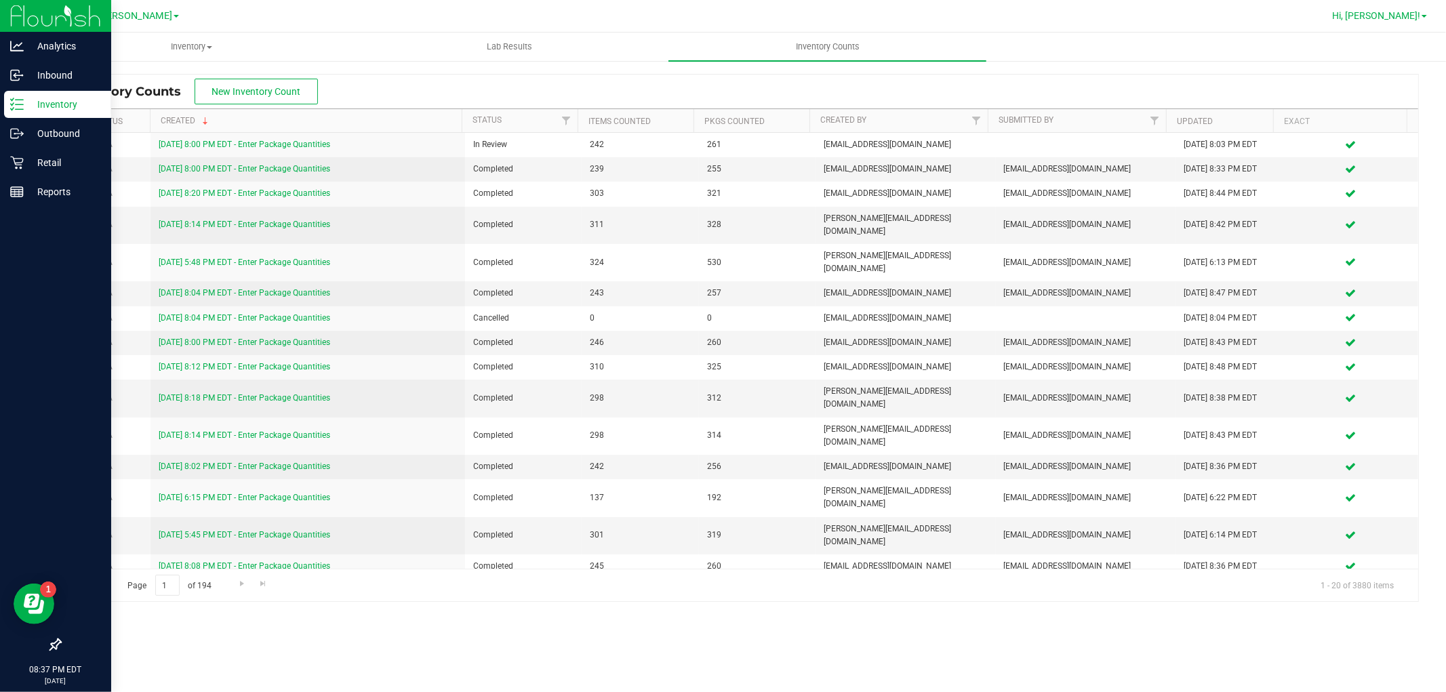
click at [1394, 14] on span "Hi, [PERSON_NAME]!" at bounding box center [1376, 15] width 88 height 11
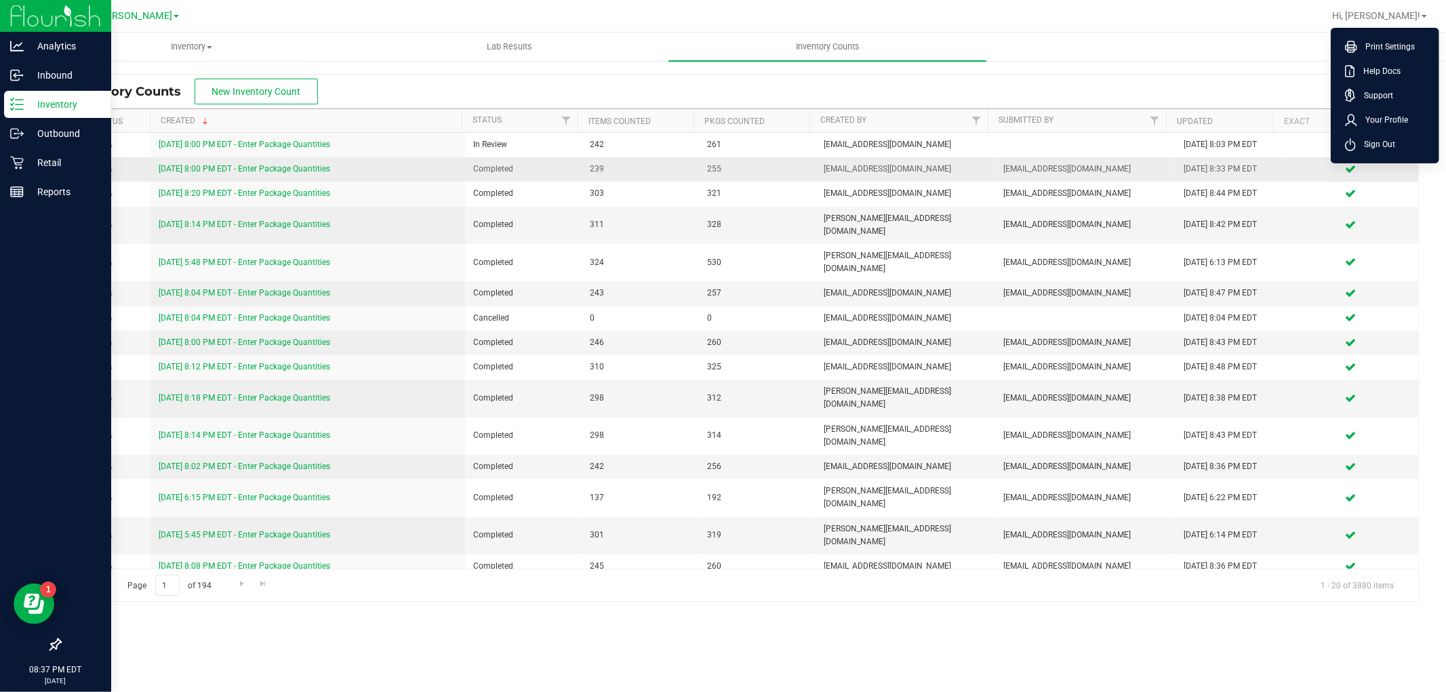
drag, startPoint x: 1393, startPoint y: 137, endPoint x: 1150, endPoint y: 175, distance: 246.2
click at [1393, 138] on span "Sign Out" at bounding box center [1374, 145] width 39 height 14
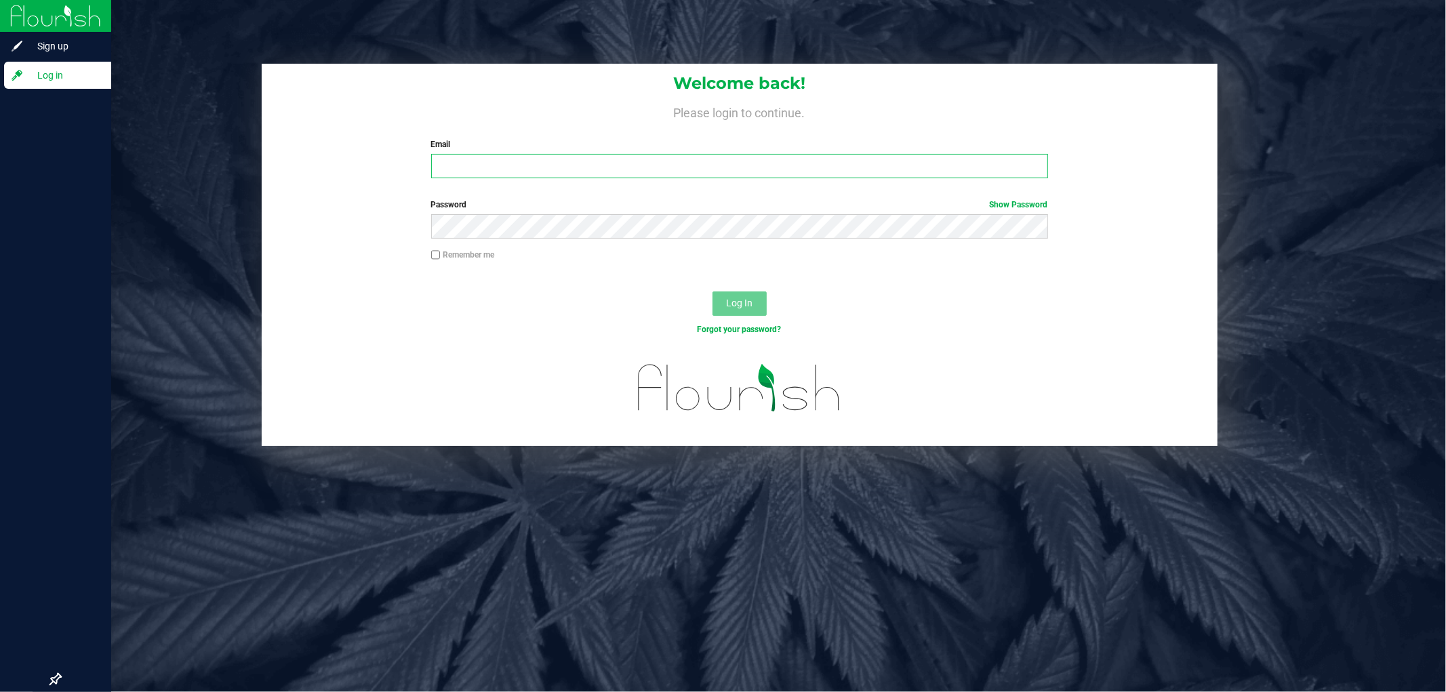
click at [701, 167] on input "Email" at bounding box center [739, 166] width 617 height 24
type input "[EMAIL_ADDRESS][DOMAIN_NAME]"
click at [712, 291] on button "Log In" at bounding box center [739, 303] width 54 height 24
